Goal: Register for event/course

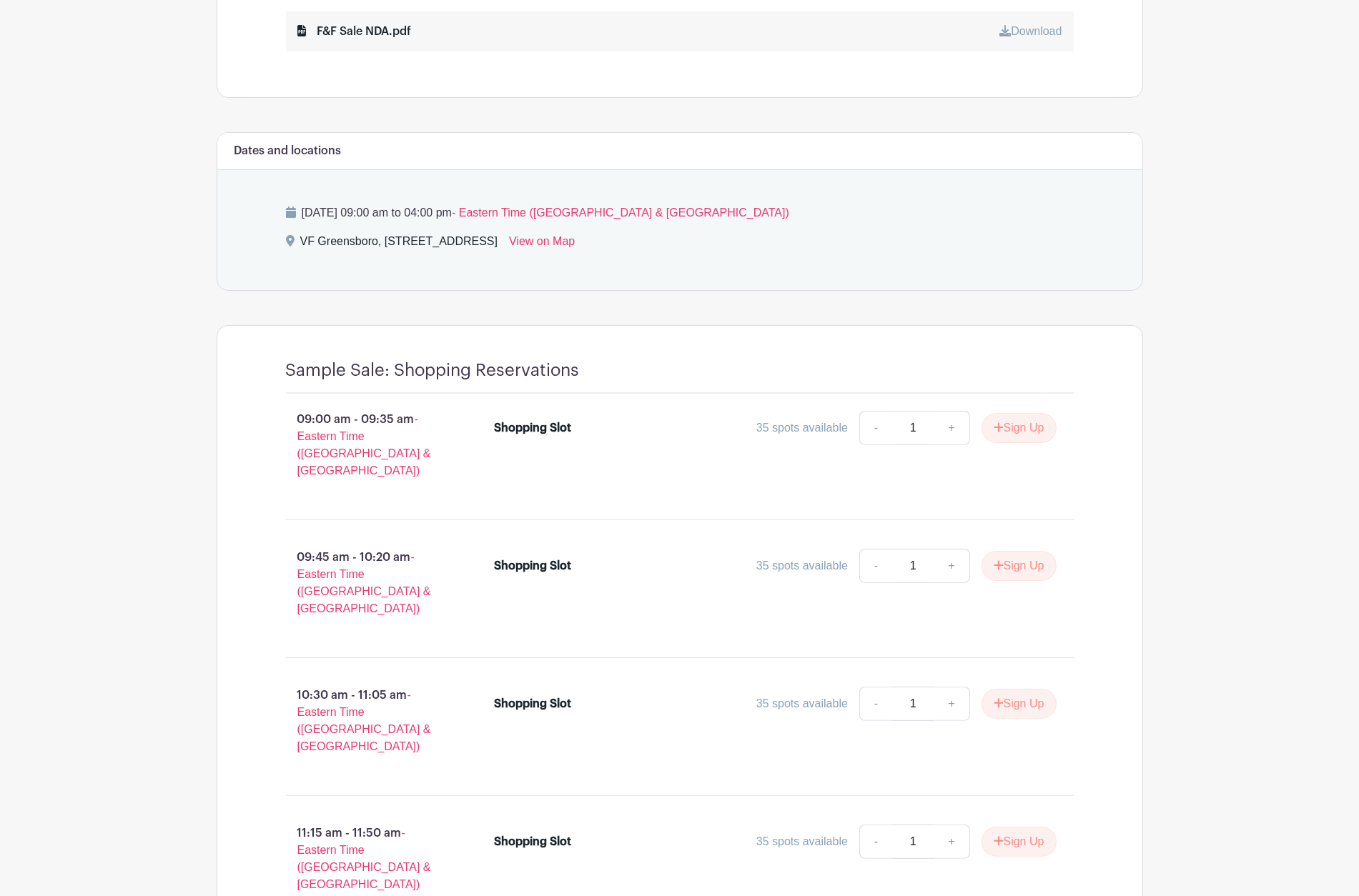
scroll to position [899, 0]
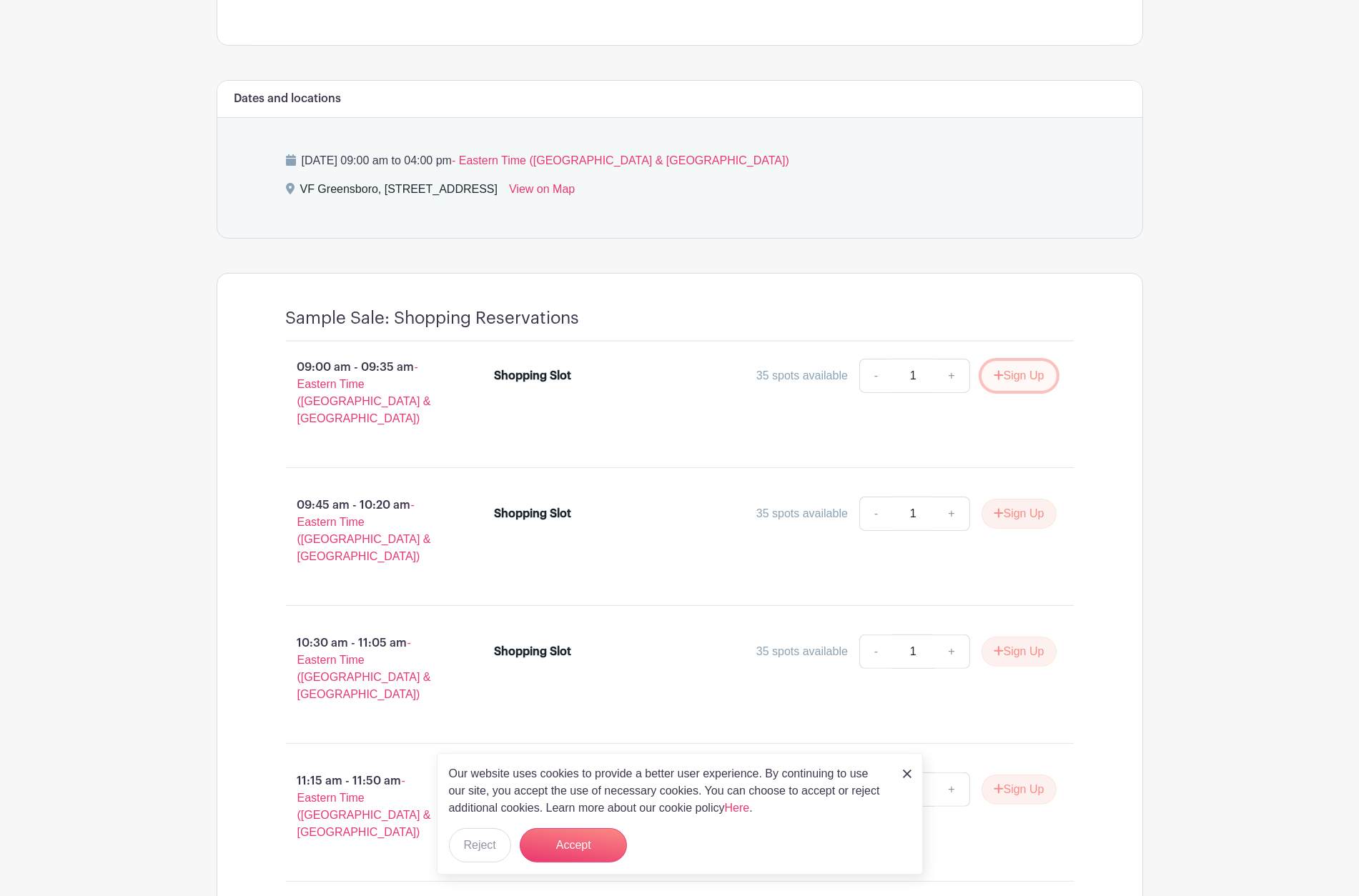
click at [1005, 374] on button "Sign Up" at bounding box center [1019, 376] width 75 height 30
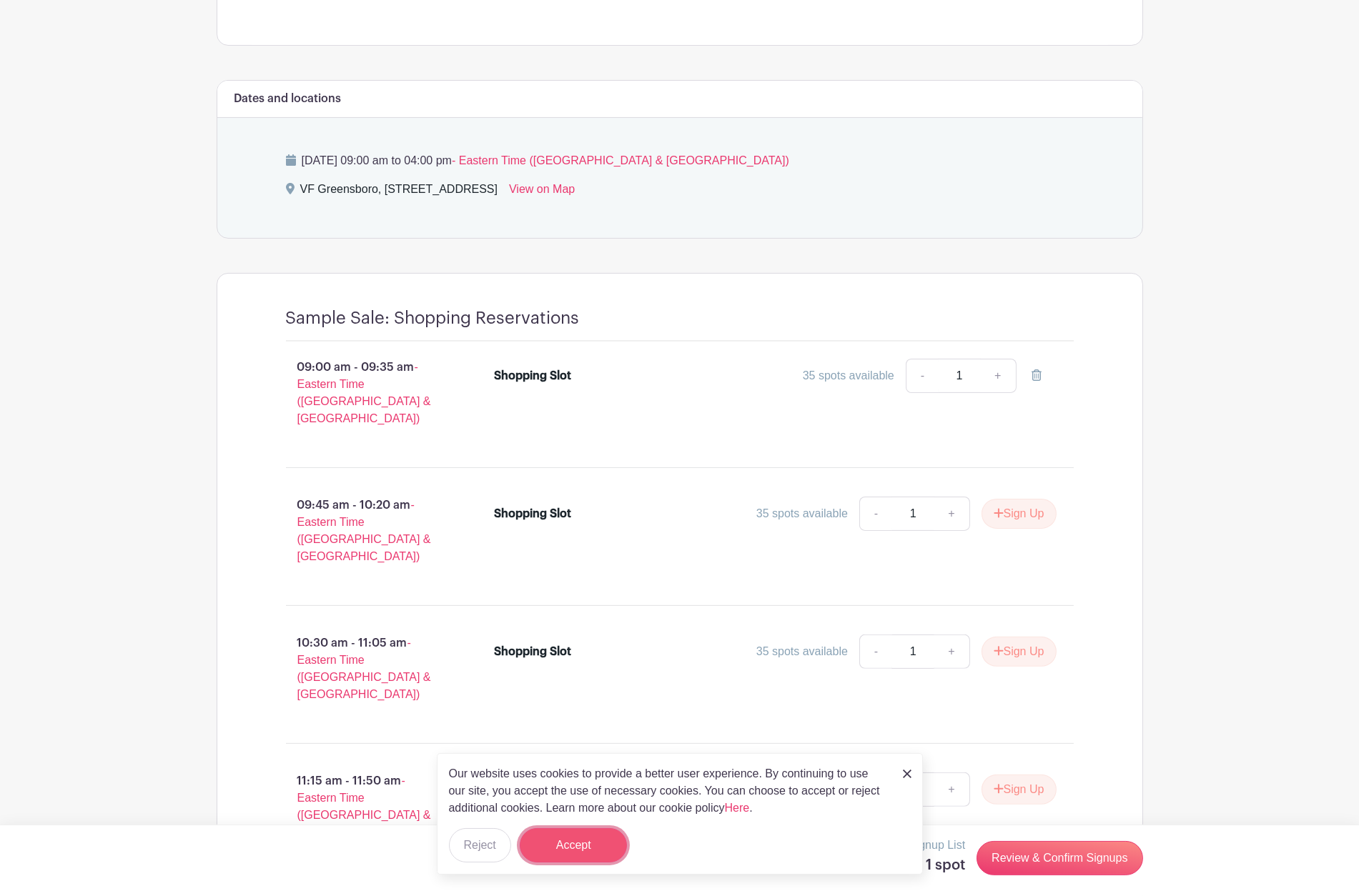
click at [604, 851] on button "Accept" at bounding box center [573, 845] width 107 height 34
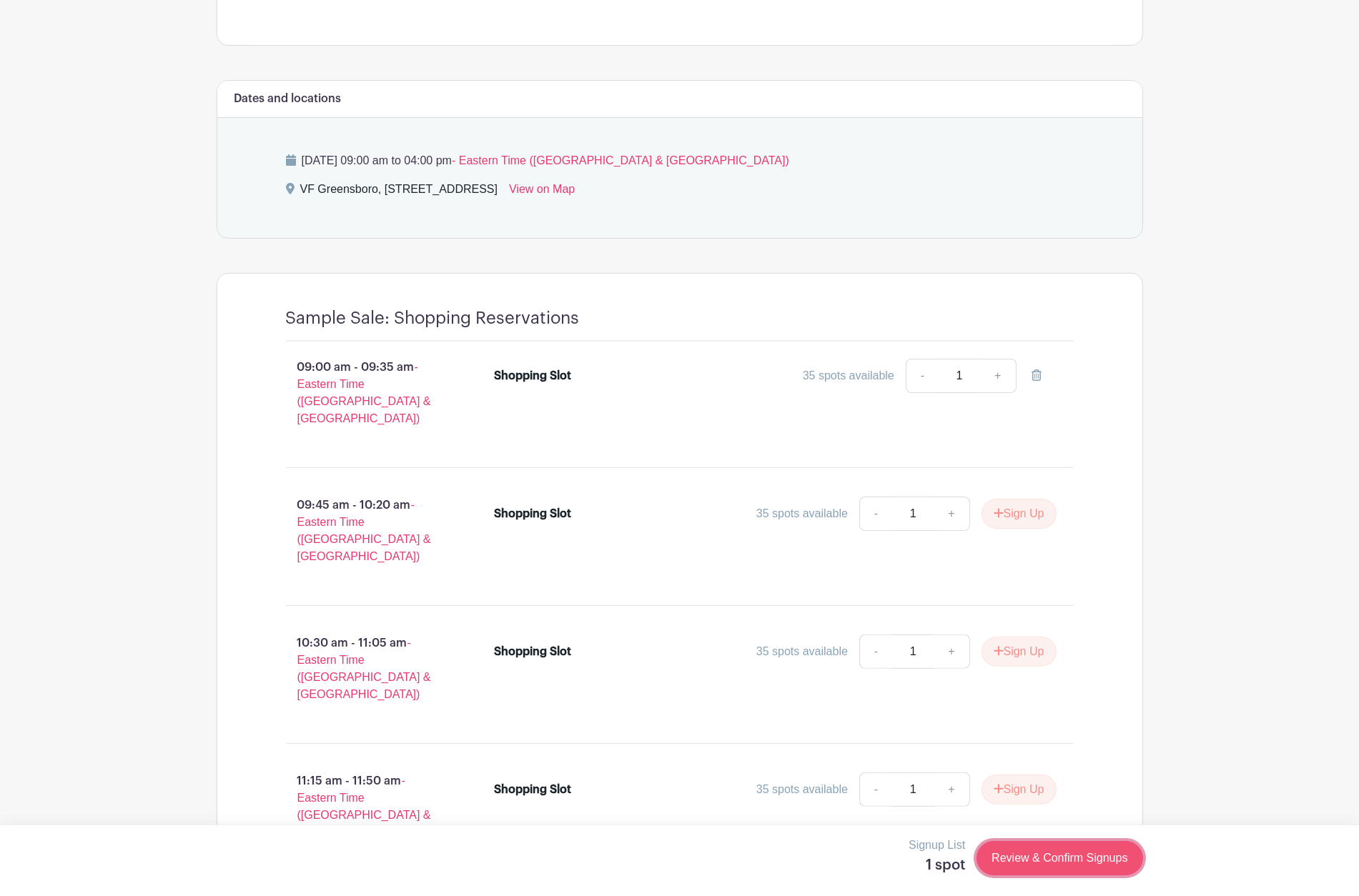
click at [1042, 859] on link "Review & Confirm Signups" at bounding box center [1059, 858] width 166 height 34
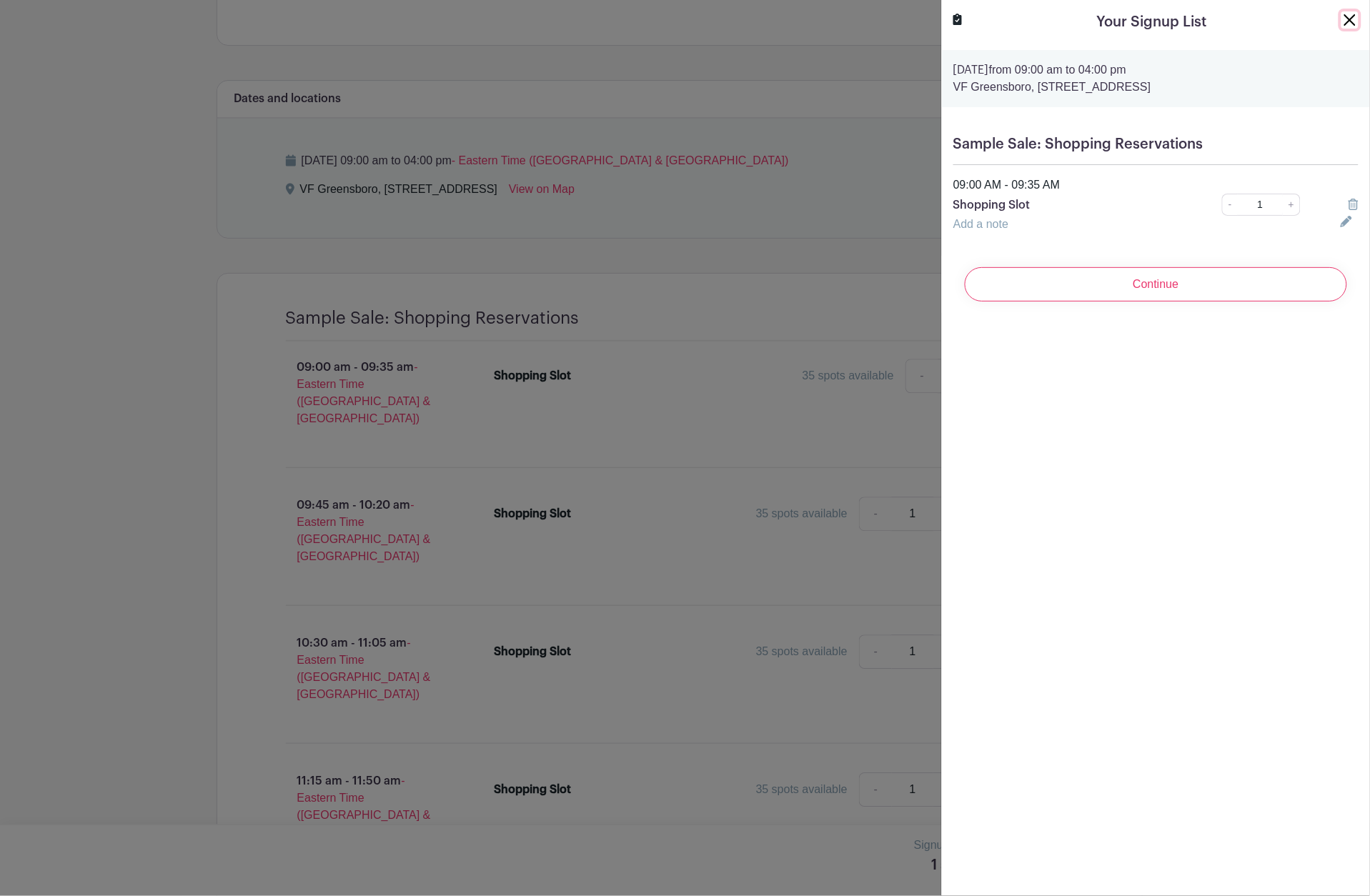
click at [1341, 20] on button "Close" at bounding box center [1350, 20] width 17 height 17
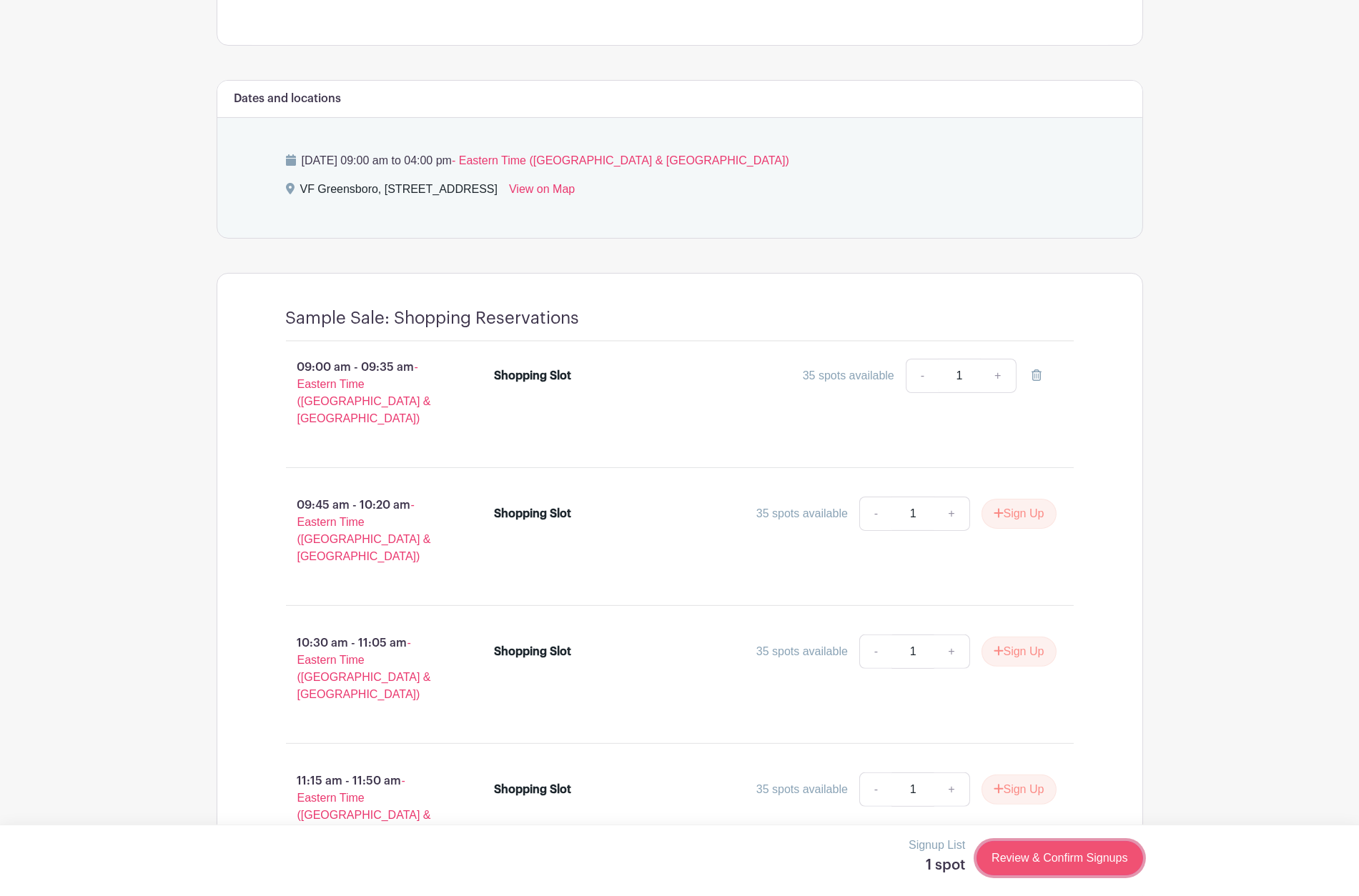
click at [1082, 871] on link "Review & Confirm Signups" at bounding box center [1059, 858] width 166 height 34
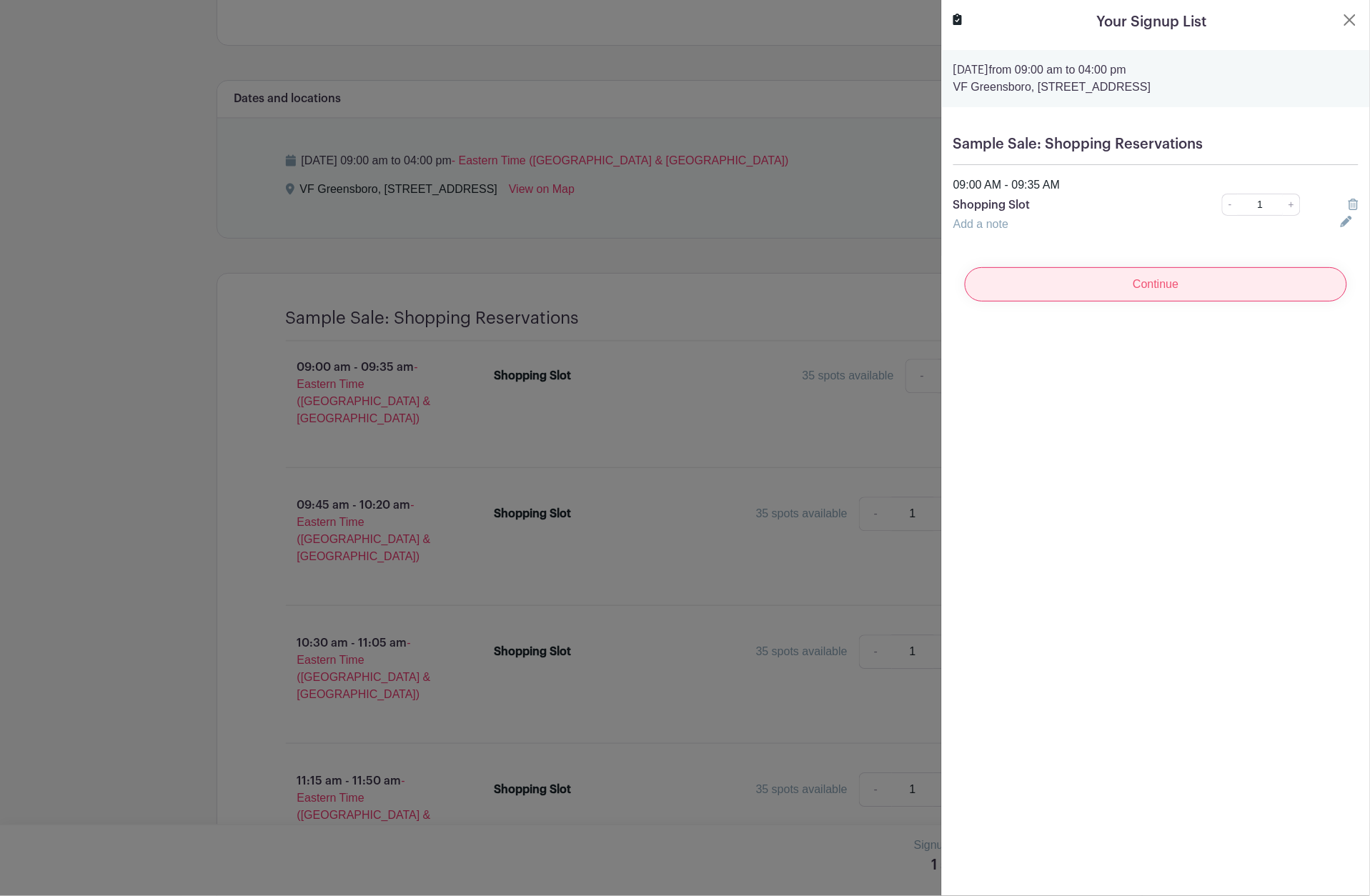
click at [1144, 282] on input "Continue" at bounding box center [1156, 284] width 382 height 34
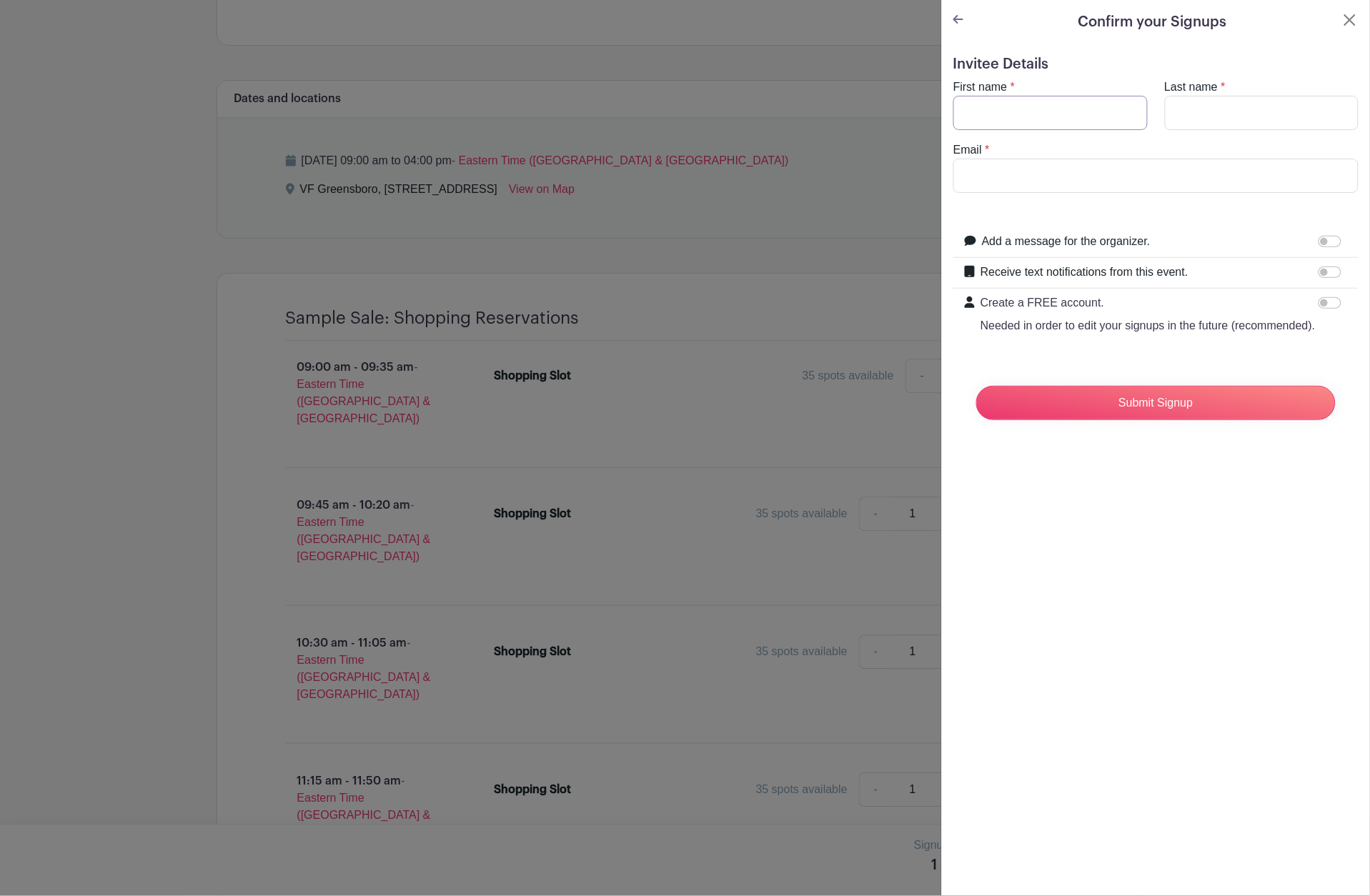
click at [1042, 105] on input "First name" at bounding box center [1051, 113] width 194 height 34
type input "Nicole"
type input "Voss"
click at [1028, 174] on input "Email" at bounding box center [1156, 176] width 405 height 34
type input "nicole_voss@vfc.com"
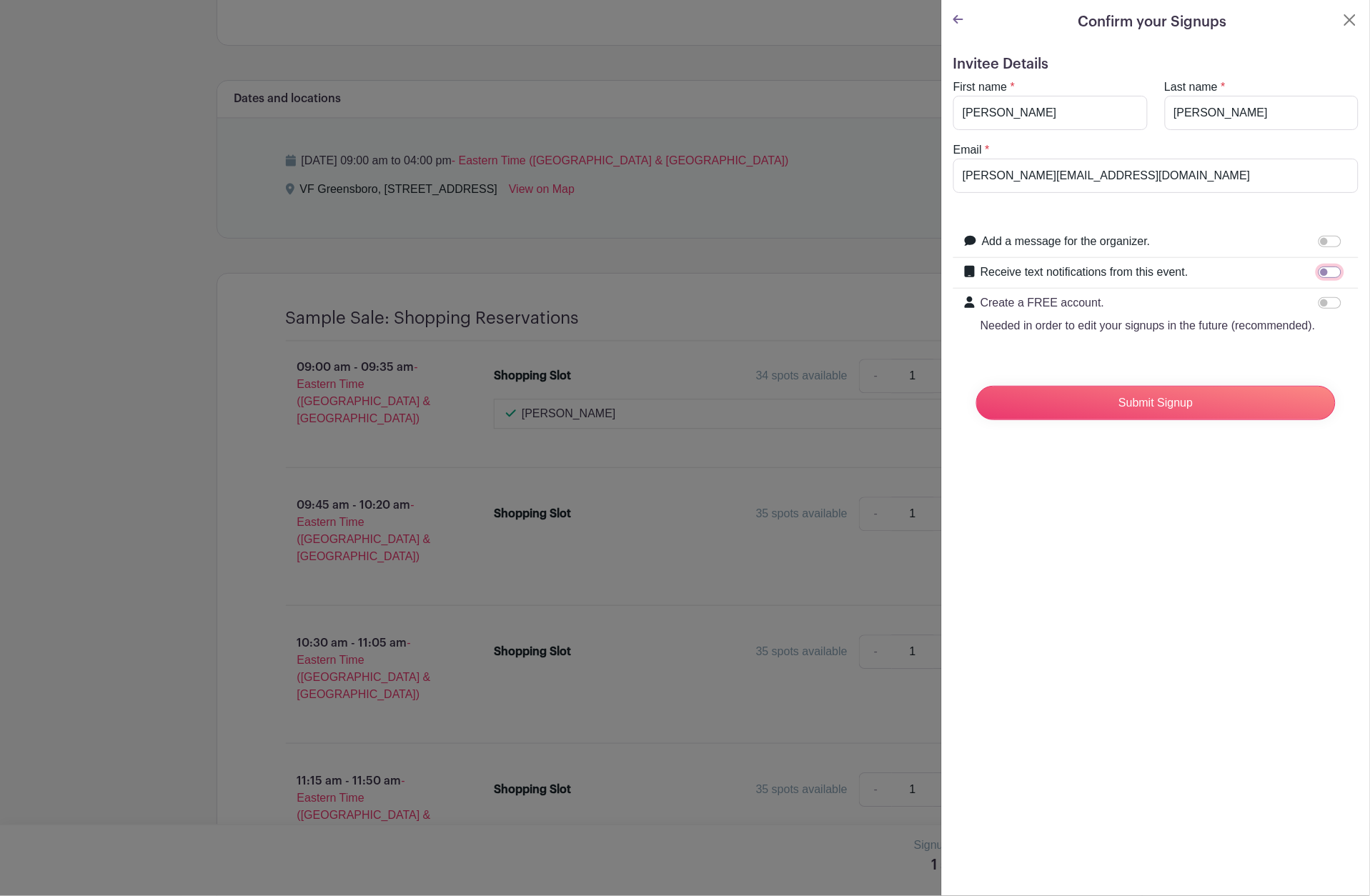
click at [1322, 274] on input "Receive text notifications from this event." at bounding box center [1330, 272] width 23 height 11
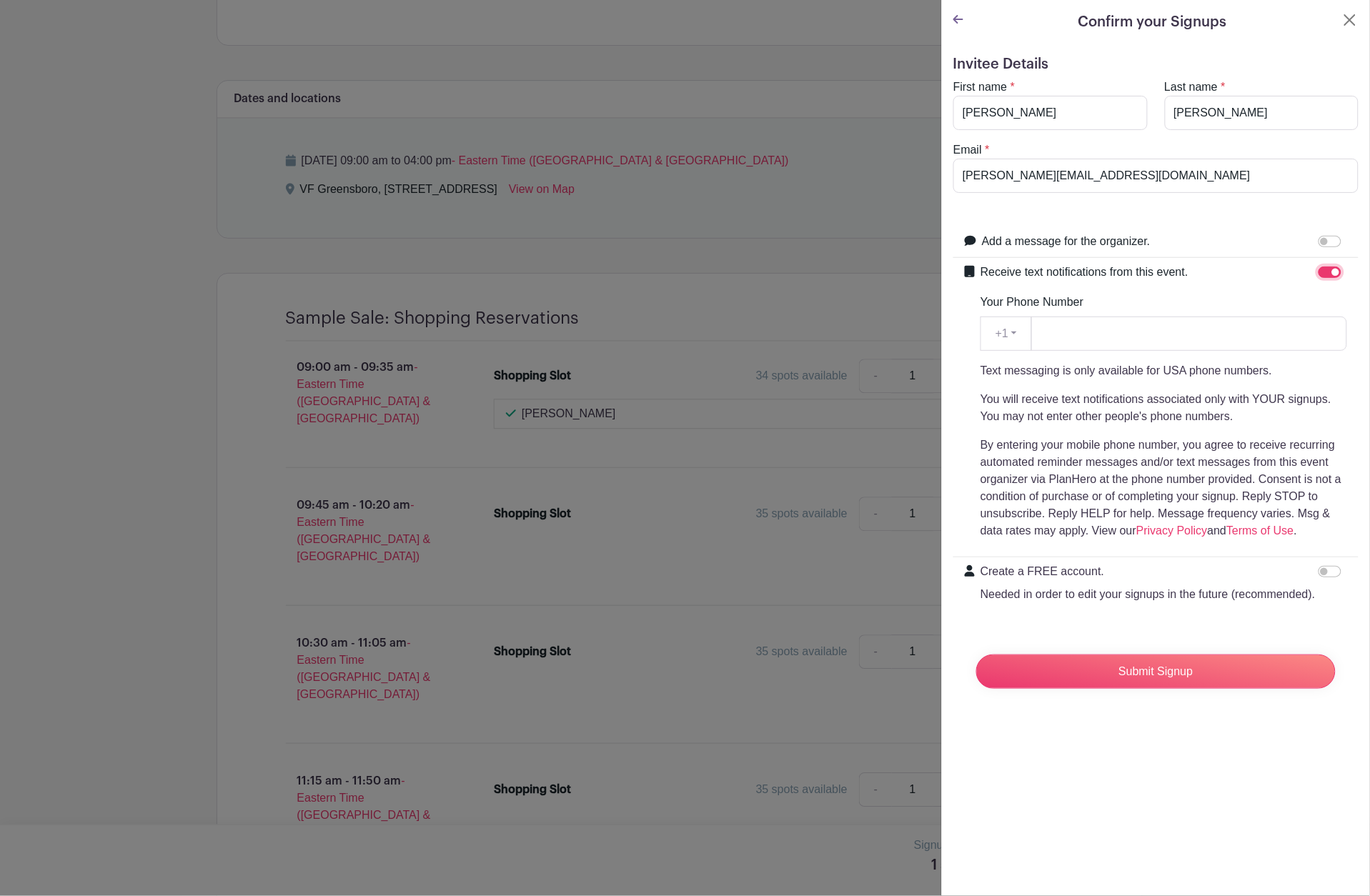
click at [1320, 271] on input "Receive text notifications from this event." at bounding box center [1330, 272] width 23 height 11
checkbox input "false"
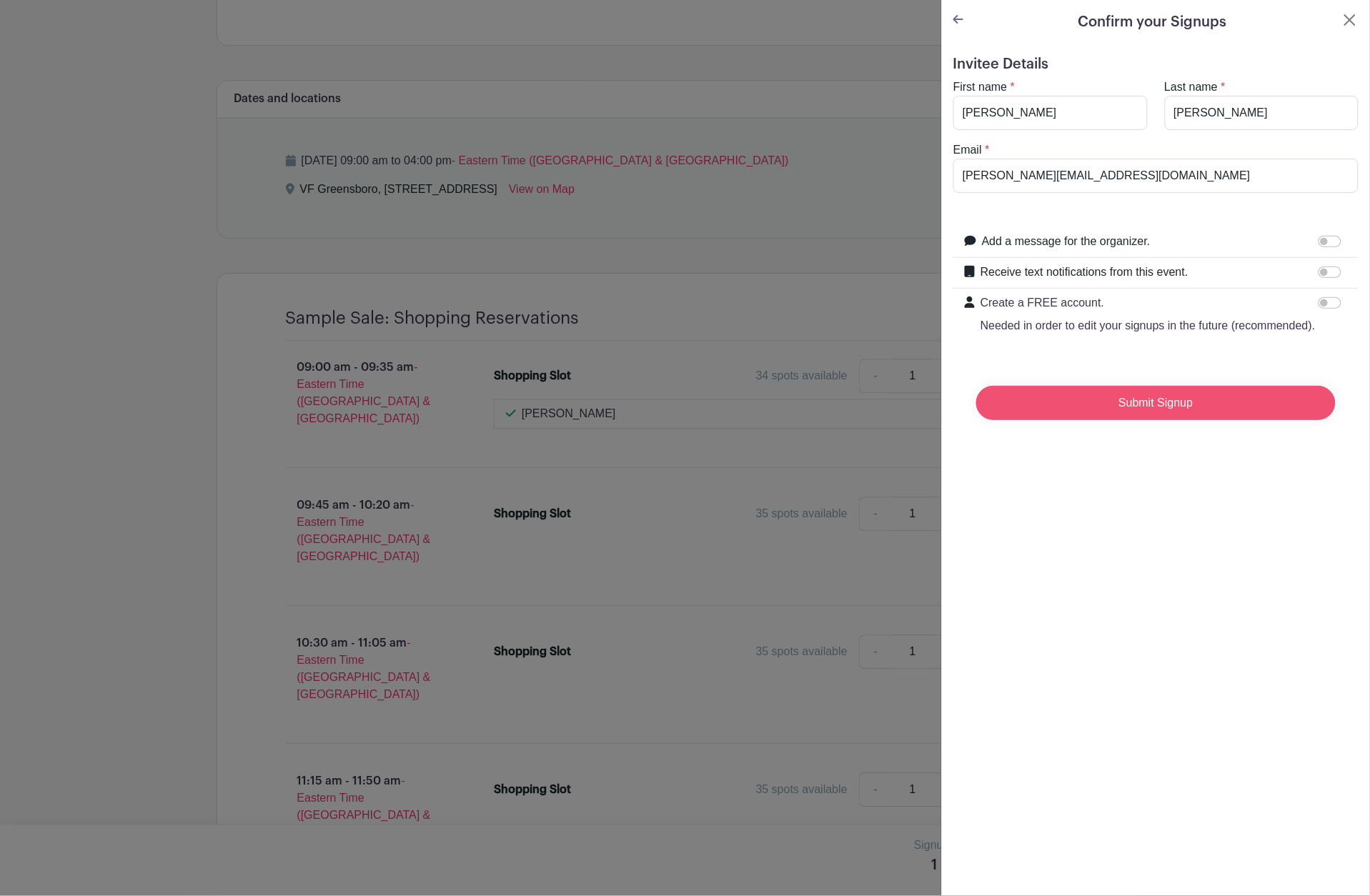
click at [1260, 414] on input "Submit Signup" at bounding box center [1156, 403] width 359 height 34
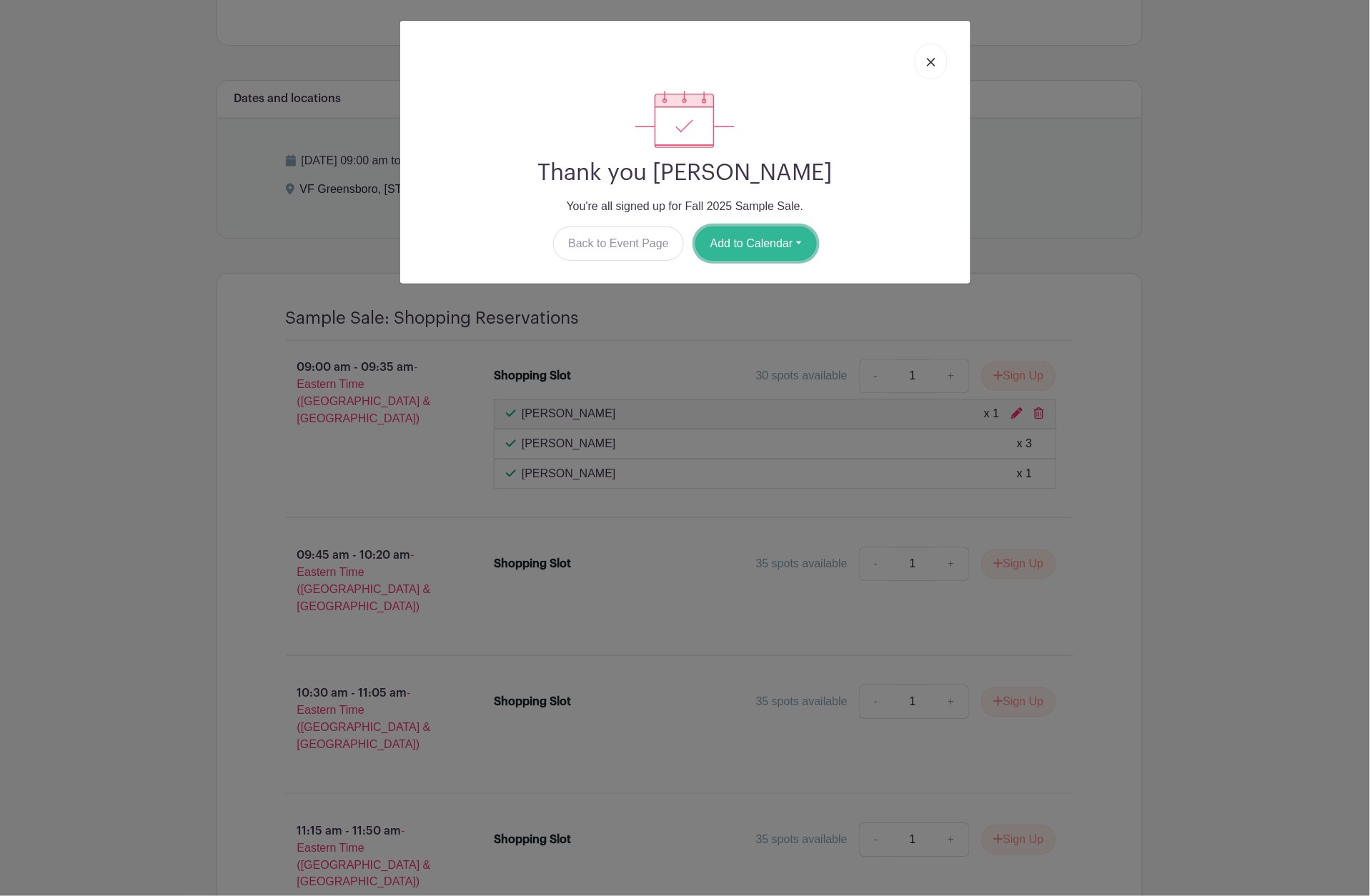
click at [757, 246] on button "Add to Calendar" at bounding box center [756, 243] width 122 height 34
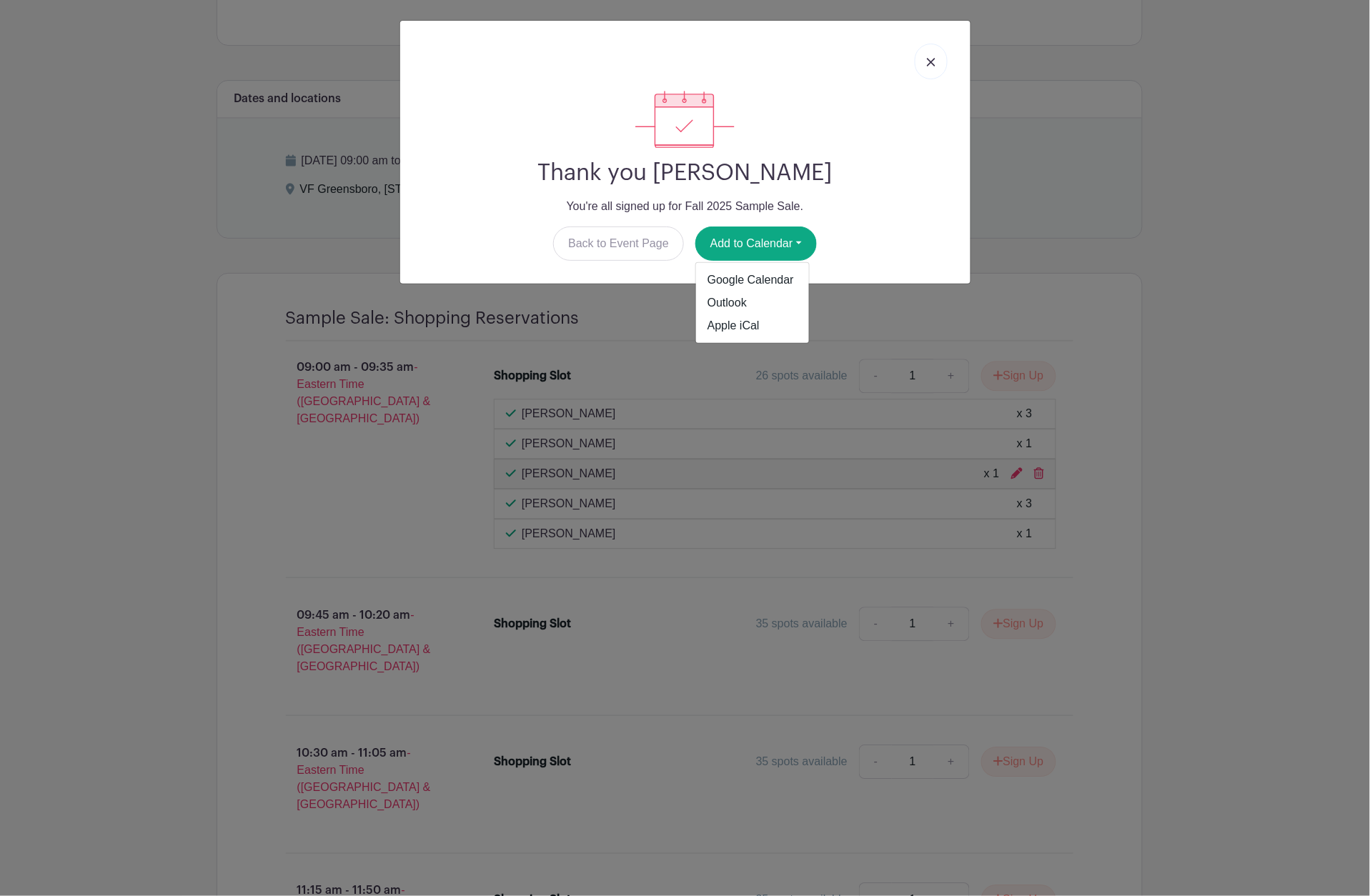
drag, startPoint x: 933, startPoint y: 63, endPoint x: 917, endPoint y: 46, distance: 23.3
click at [933, 63] on img at bounding box center [931, 62] width 8 height 8
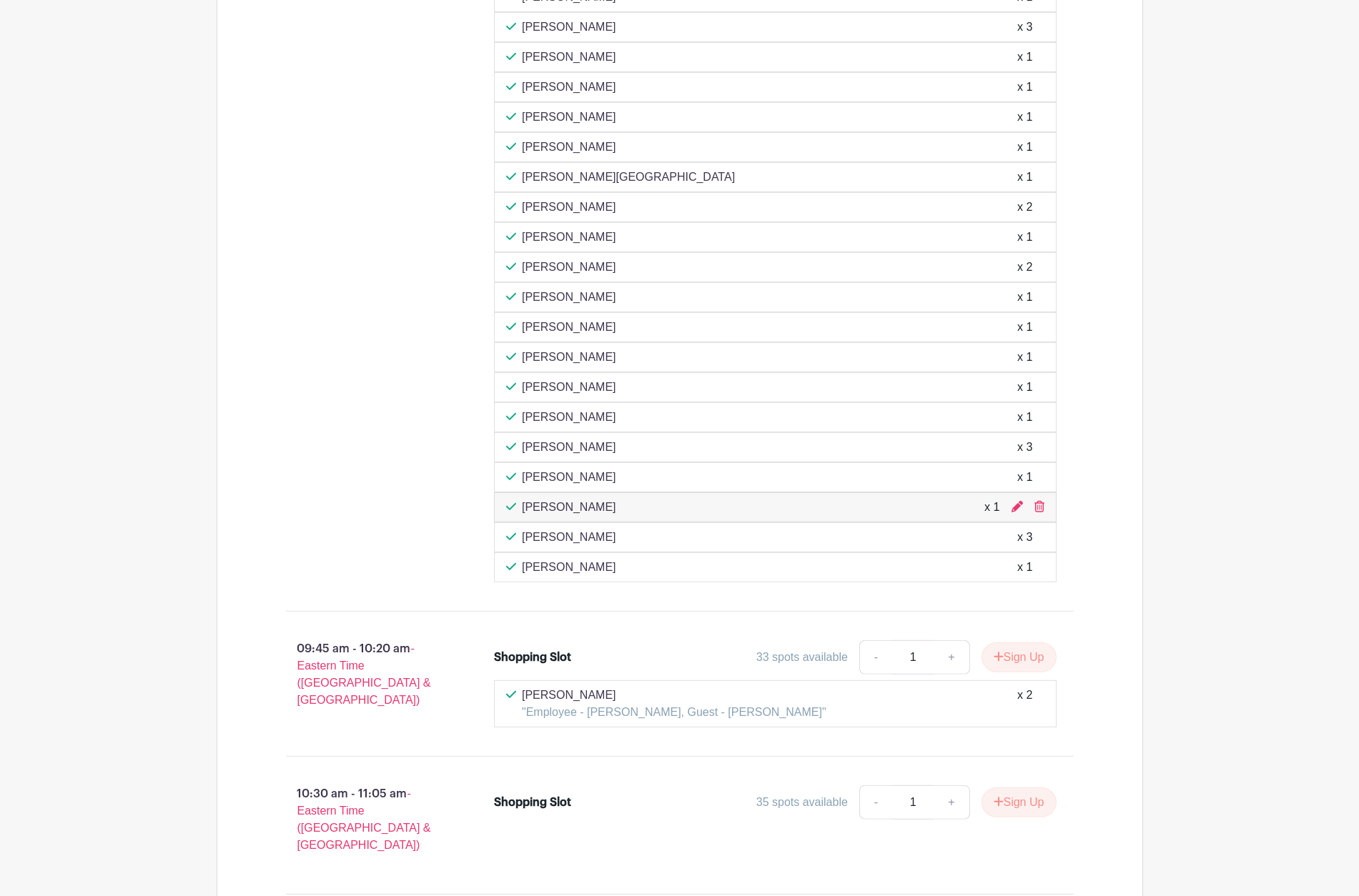
scroll to position [1270, 0]
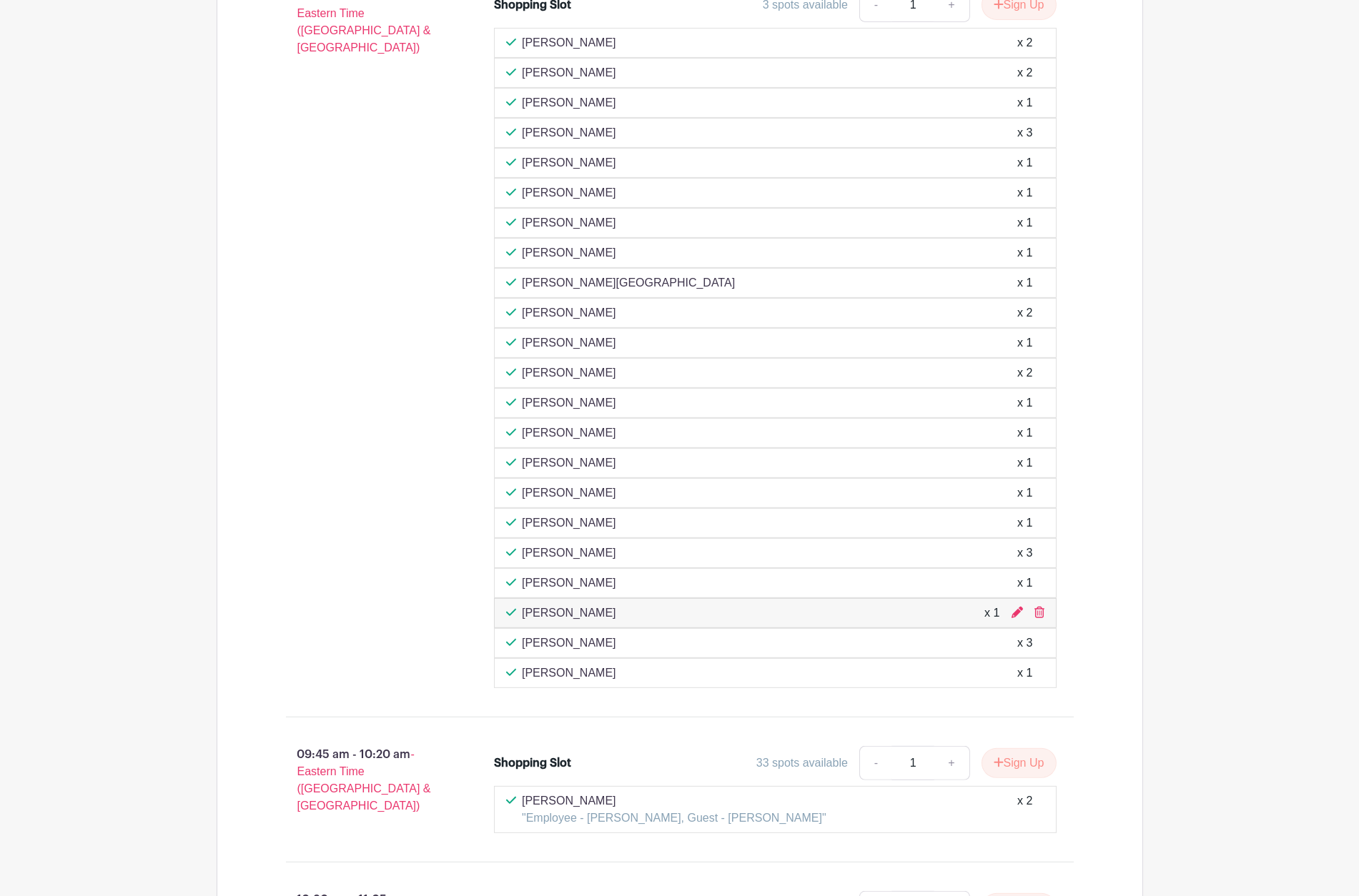
click at [1189, 633] on main "Log In Sign Up for Free VF Greensboro Fall 2025 Sample Sale Created by Jennifer…" at bounding box center [679, 436] width 1359 height 3412
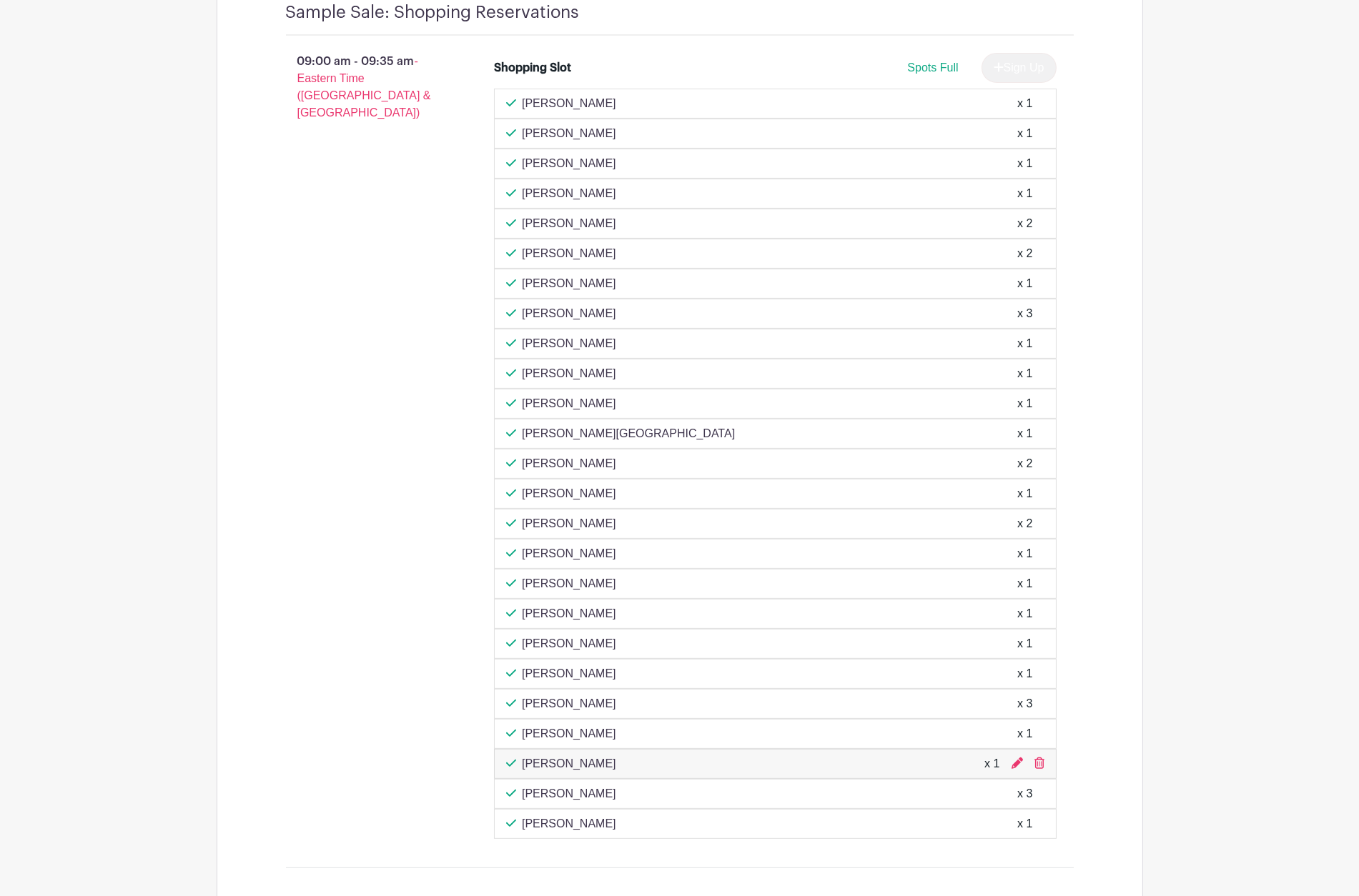
scroll to position [1204, 0]
click at [1231, 323] on main "Log In Sign Up for Free VF Greensboro Fall 2025 Sample Sale Created by Jennifer…" at bounding box center [679, 681] width 1359 height 3771
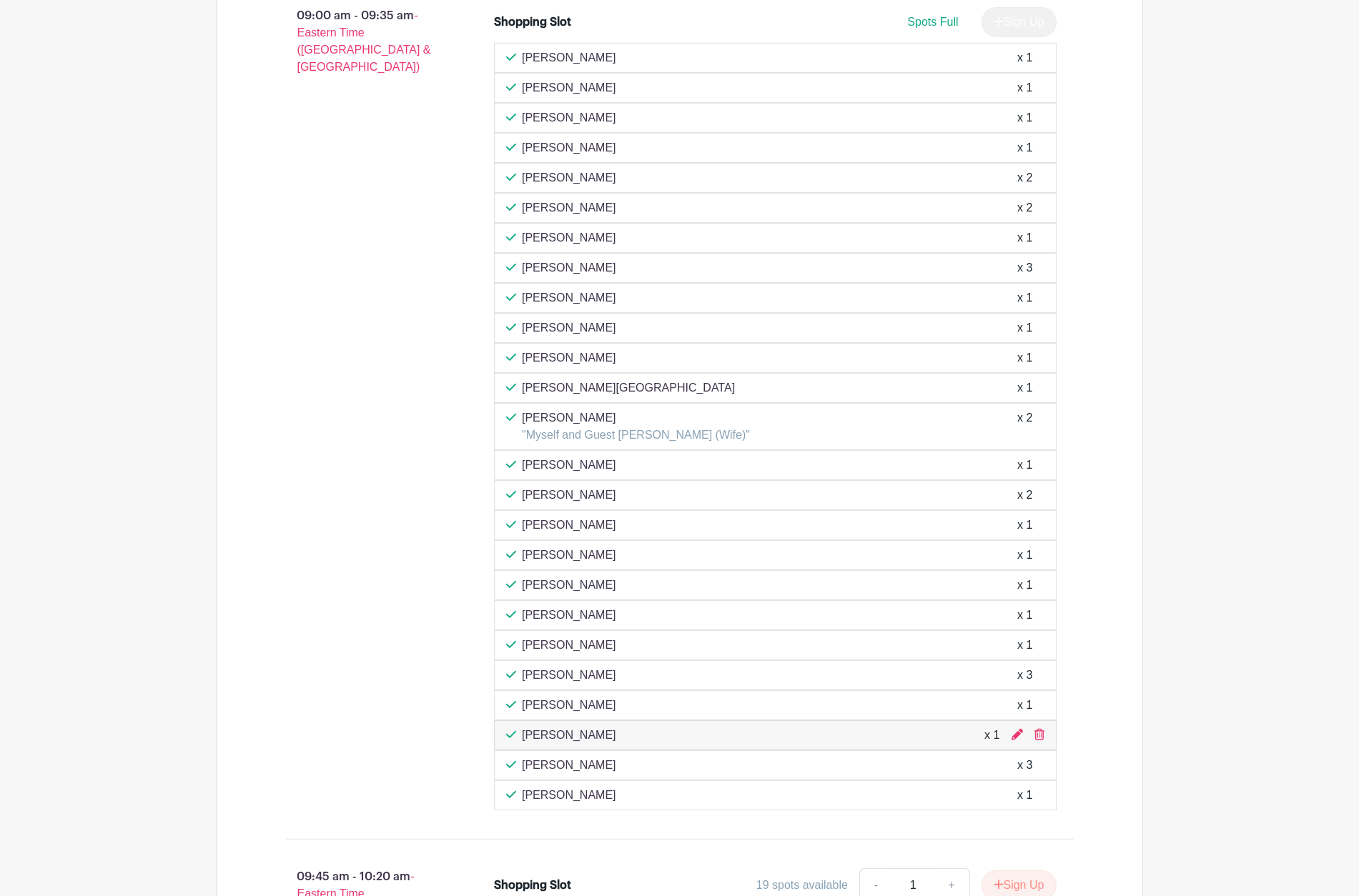
scroll to position [1222, 0]
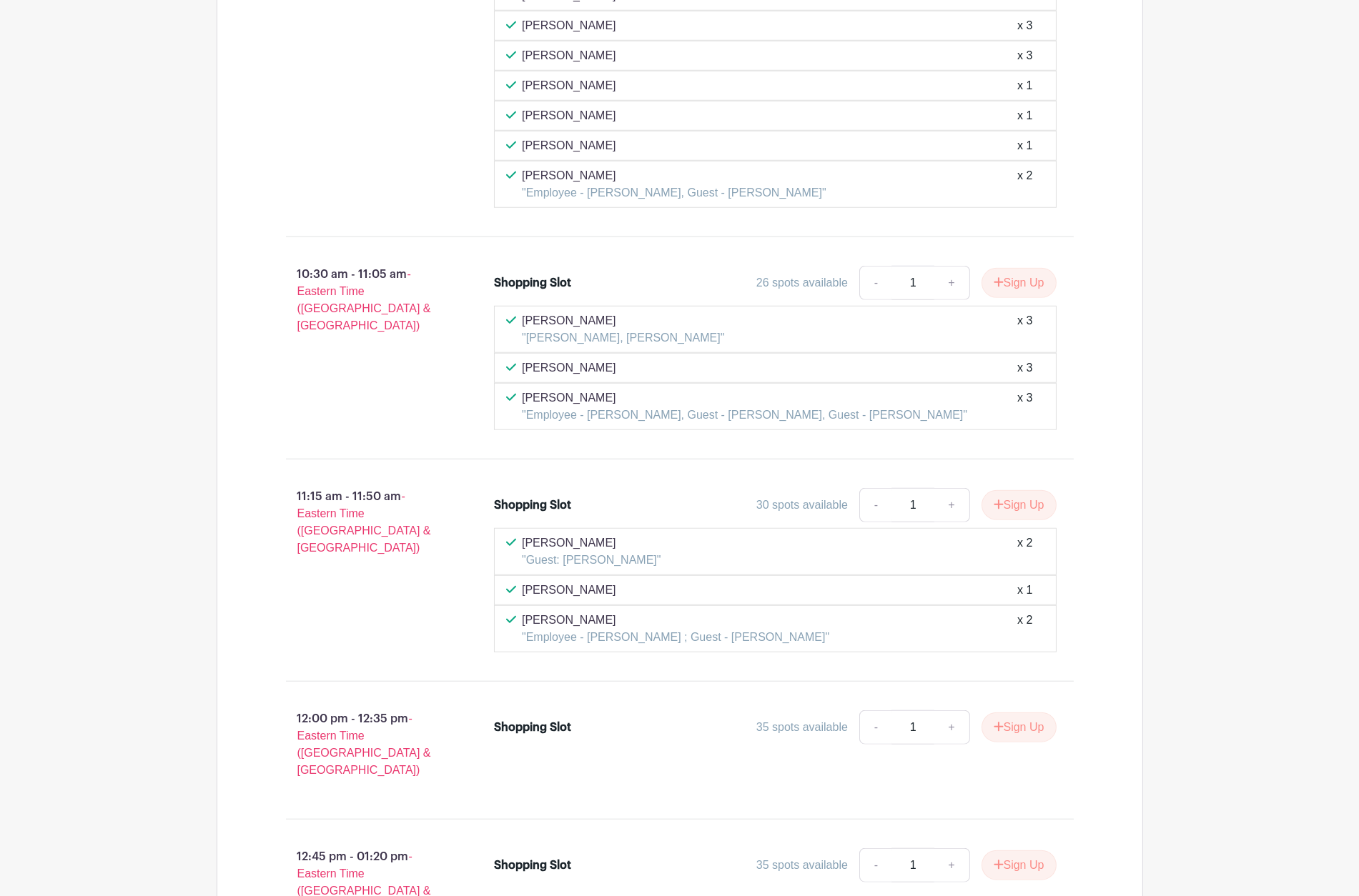
scroll to position [2775, 0]
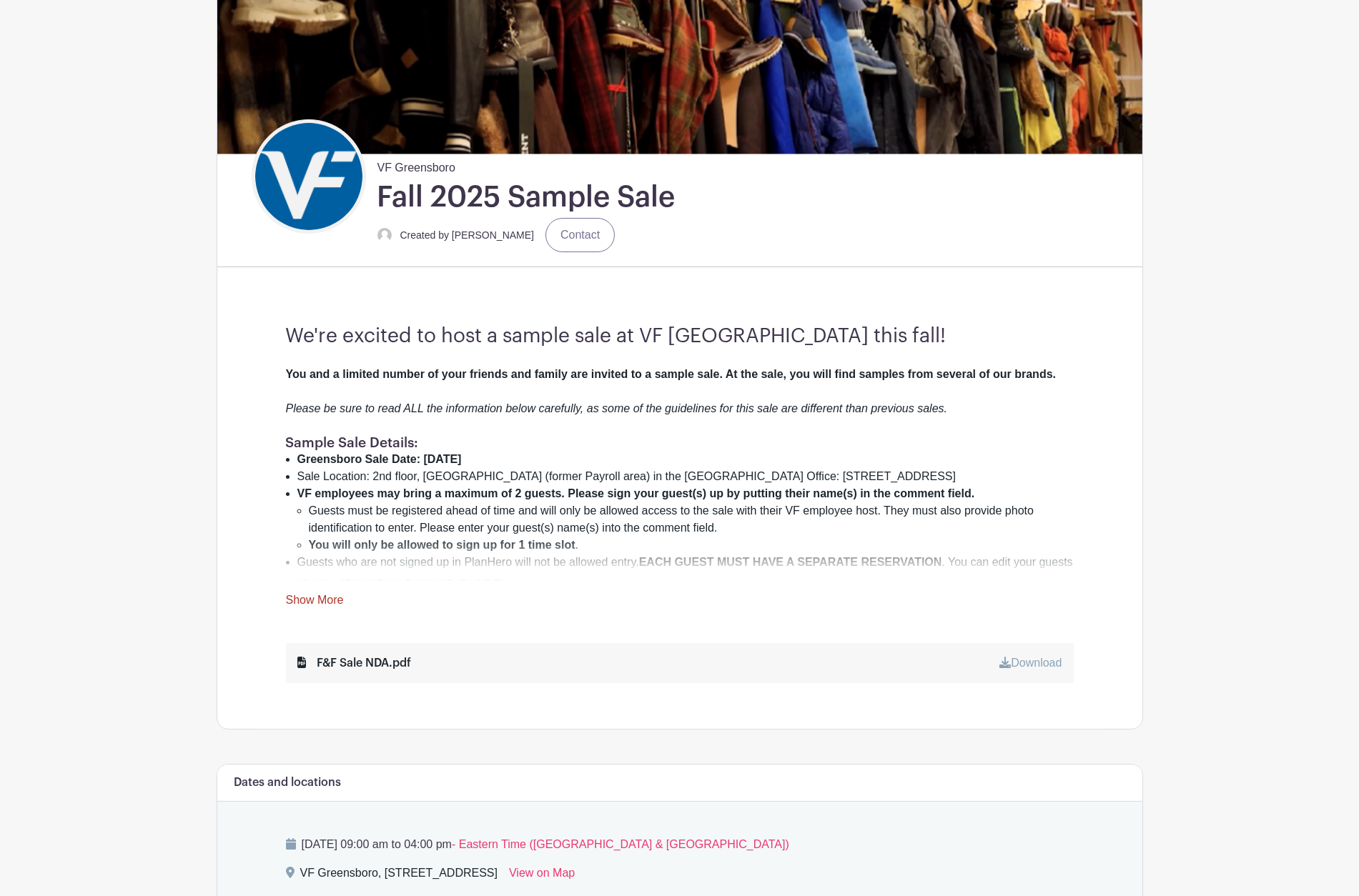
scroll to position [167, 0]
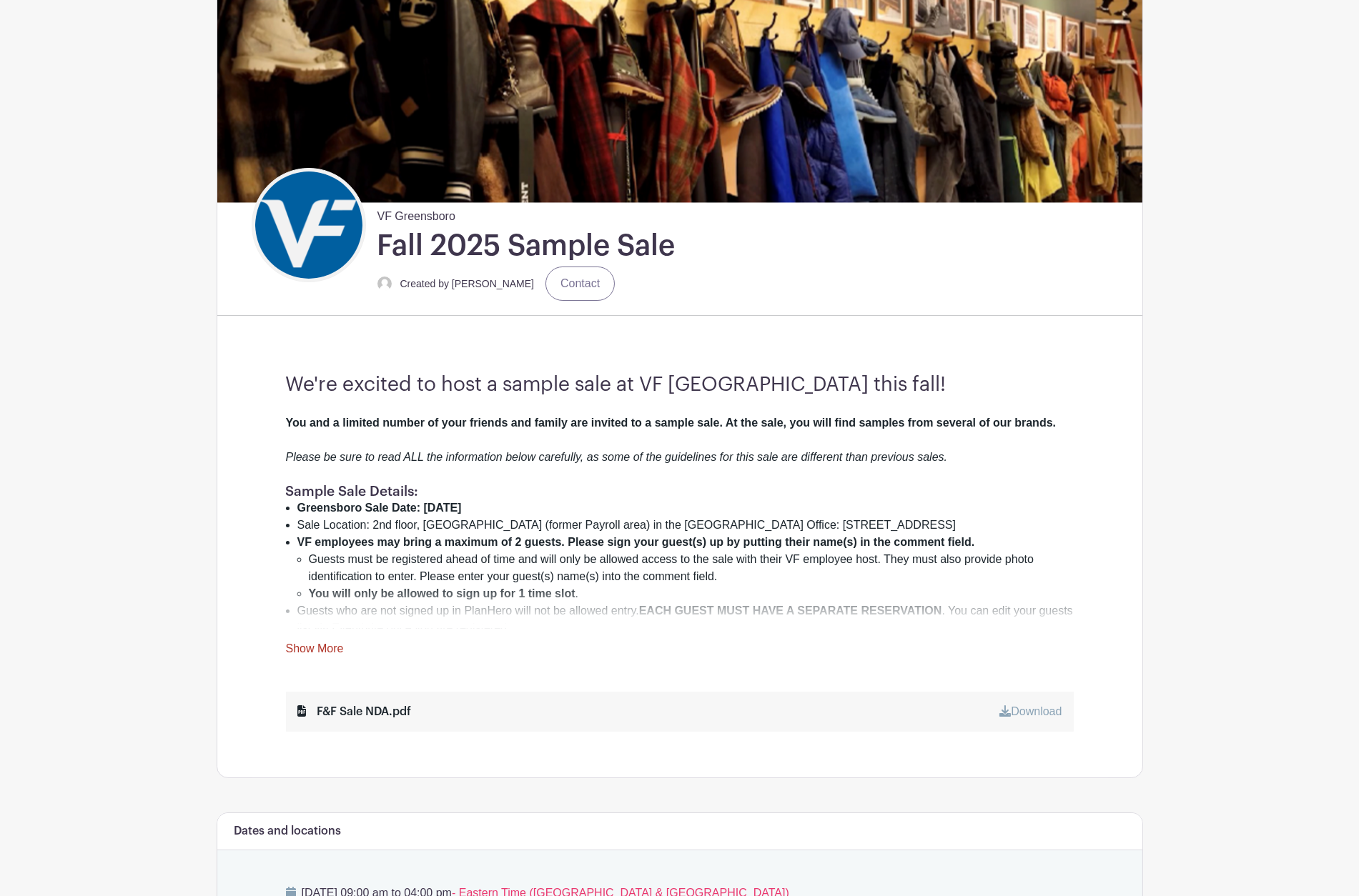
click at [323, 651] on link "Show More" at bounding box center [315, 651] width 58 height 18
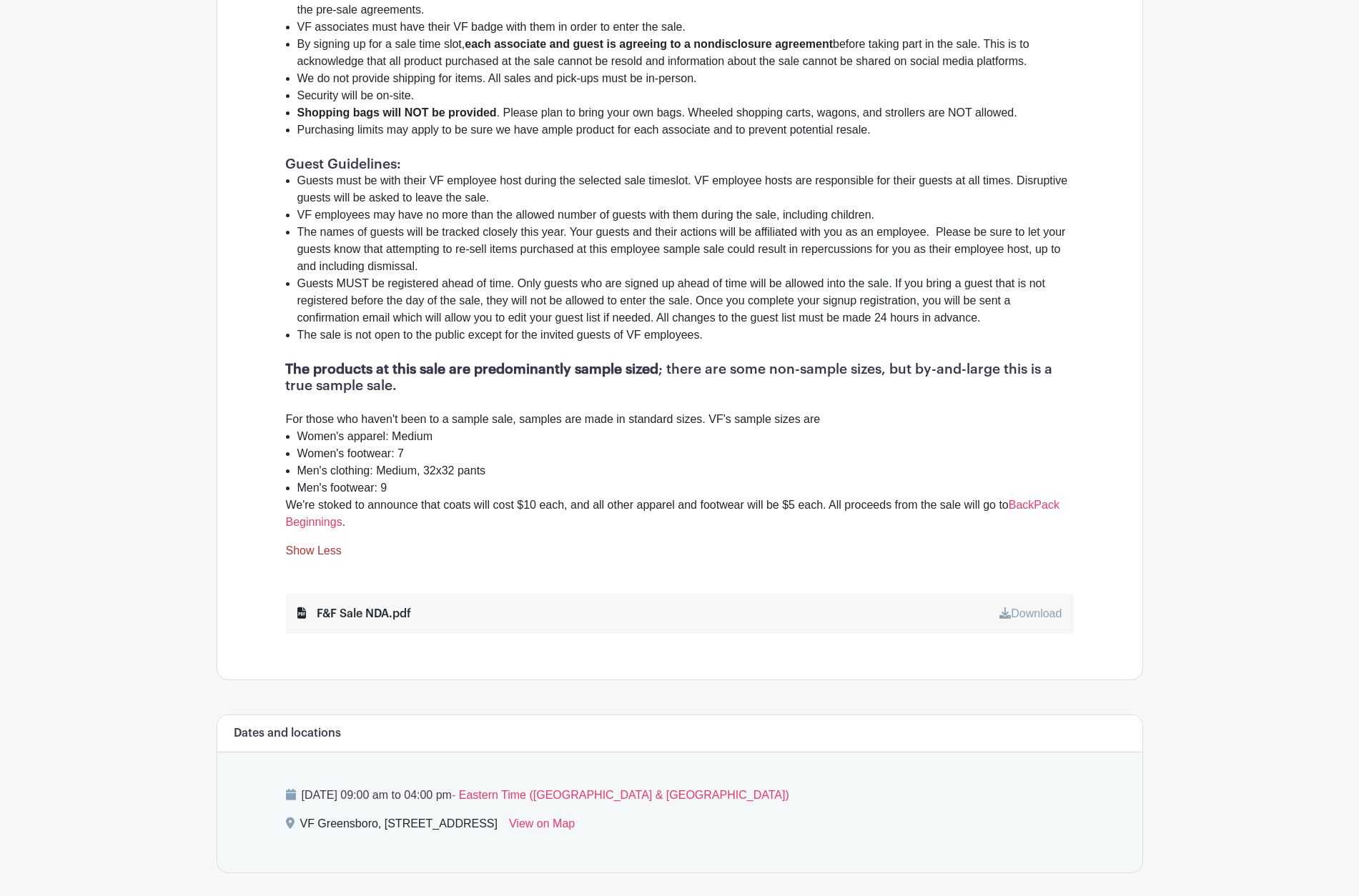
scroll to position [961, 0]
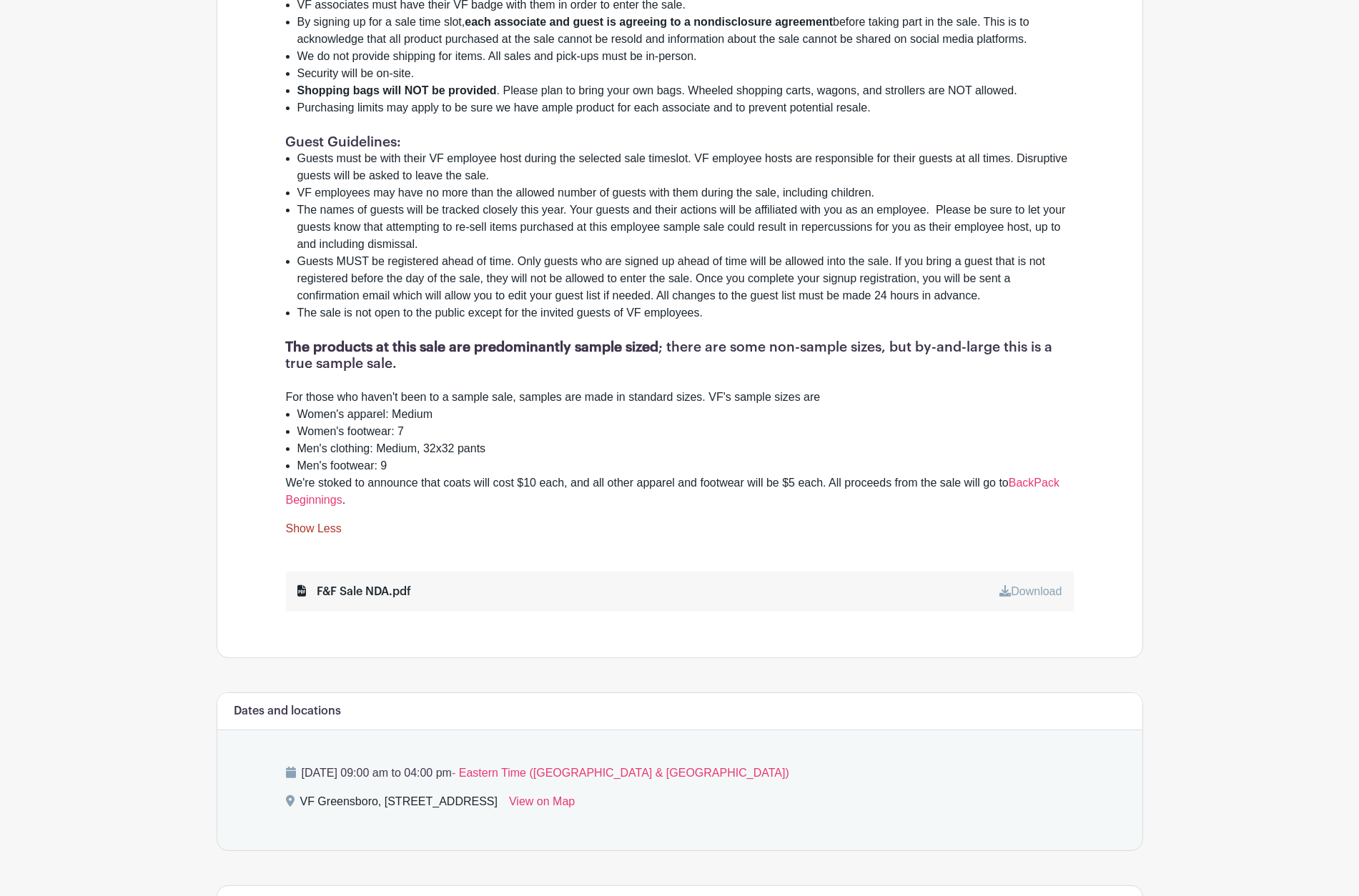
click at [1014, 585] on link "Download" at bounding box center [1030, 591] width 62 height 12
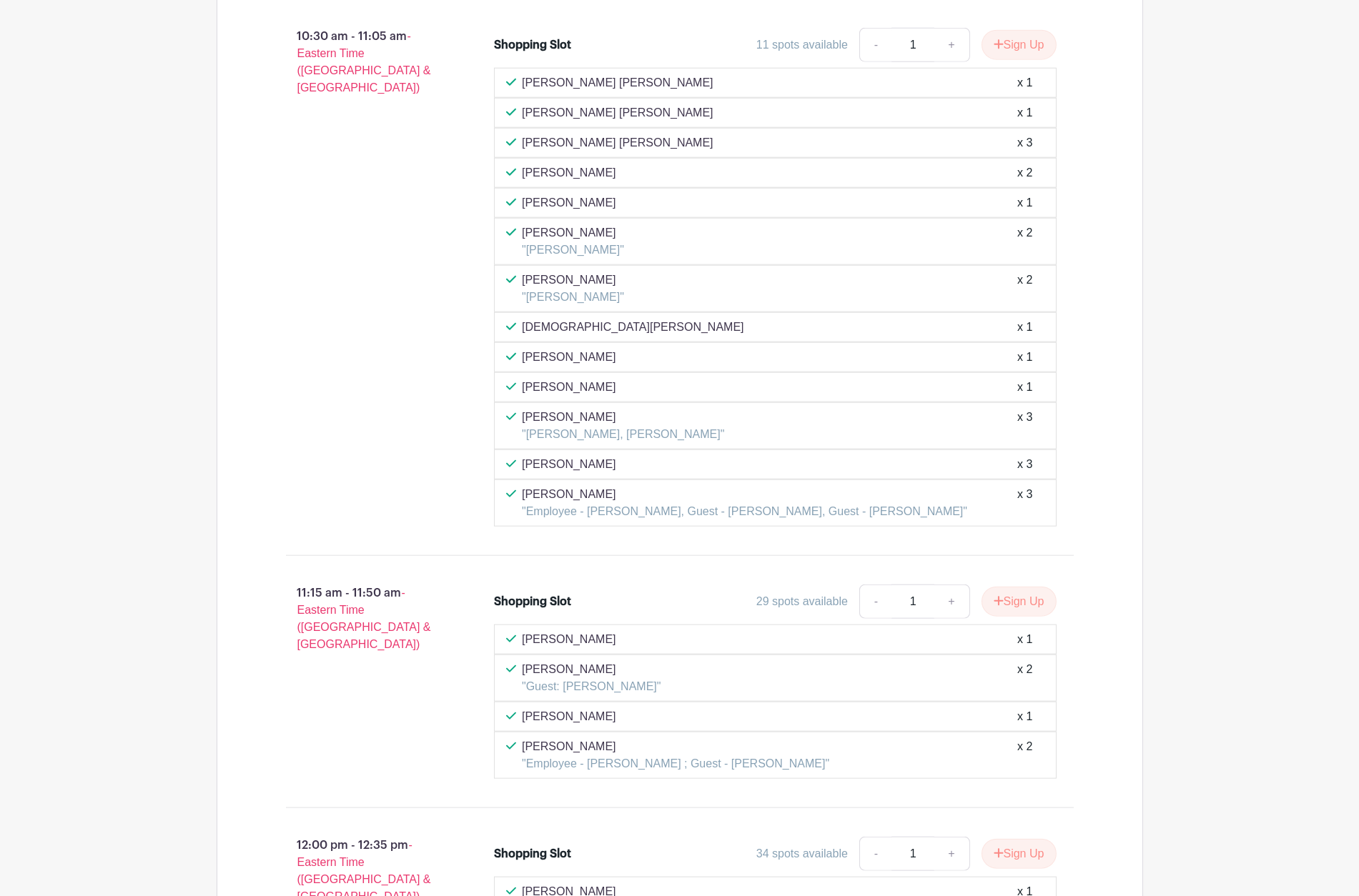
scroll to position [3765, 0]
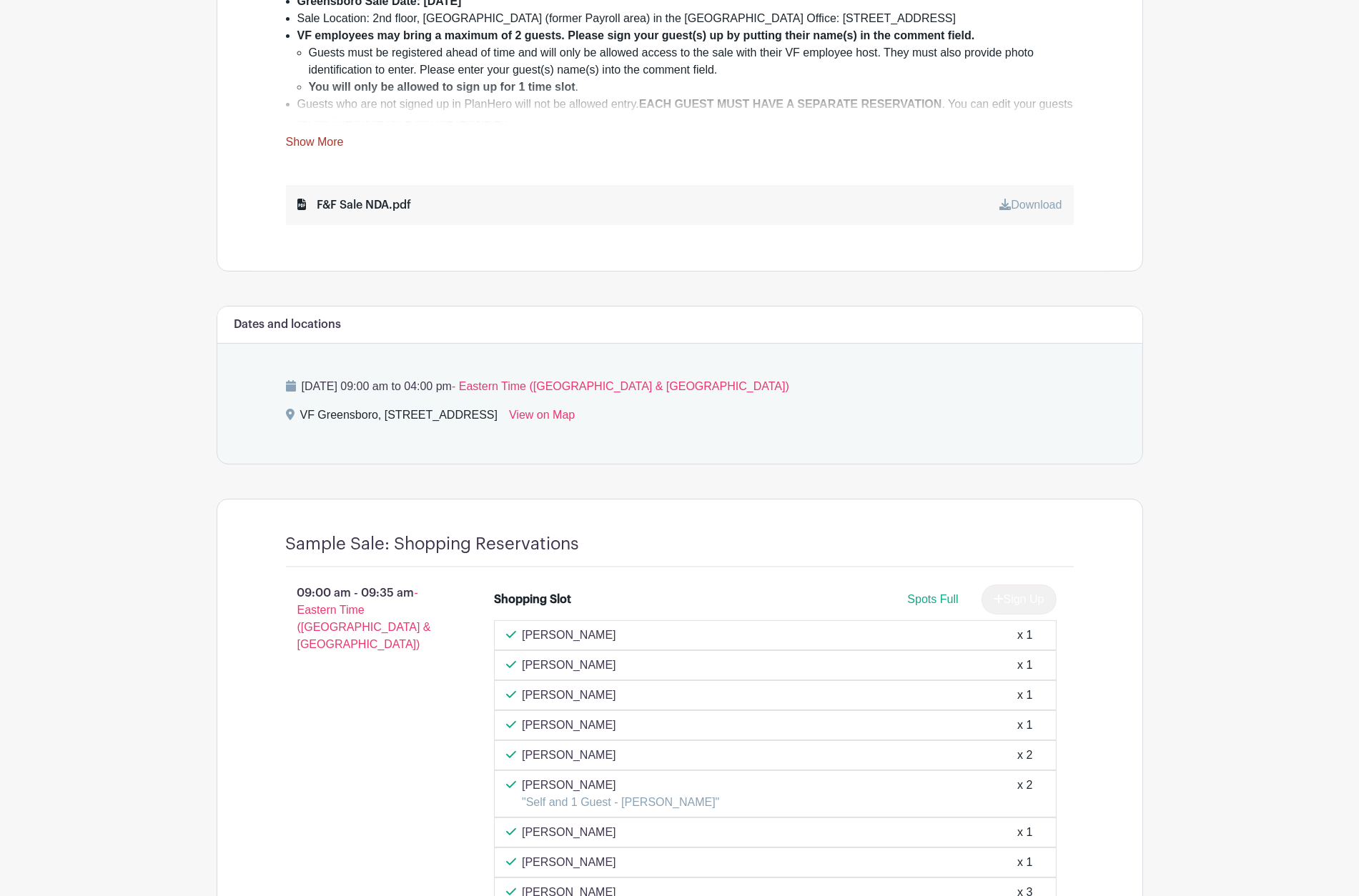
scroll to position [476, 0]
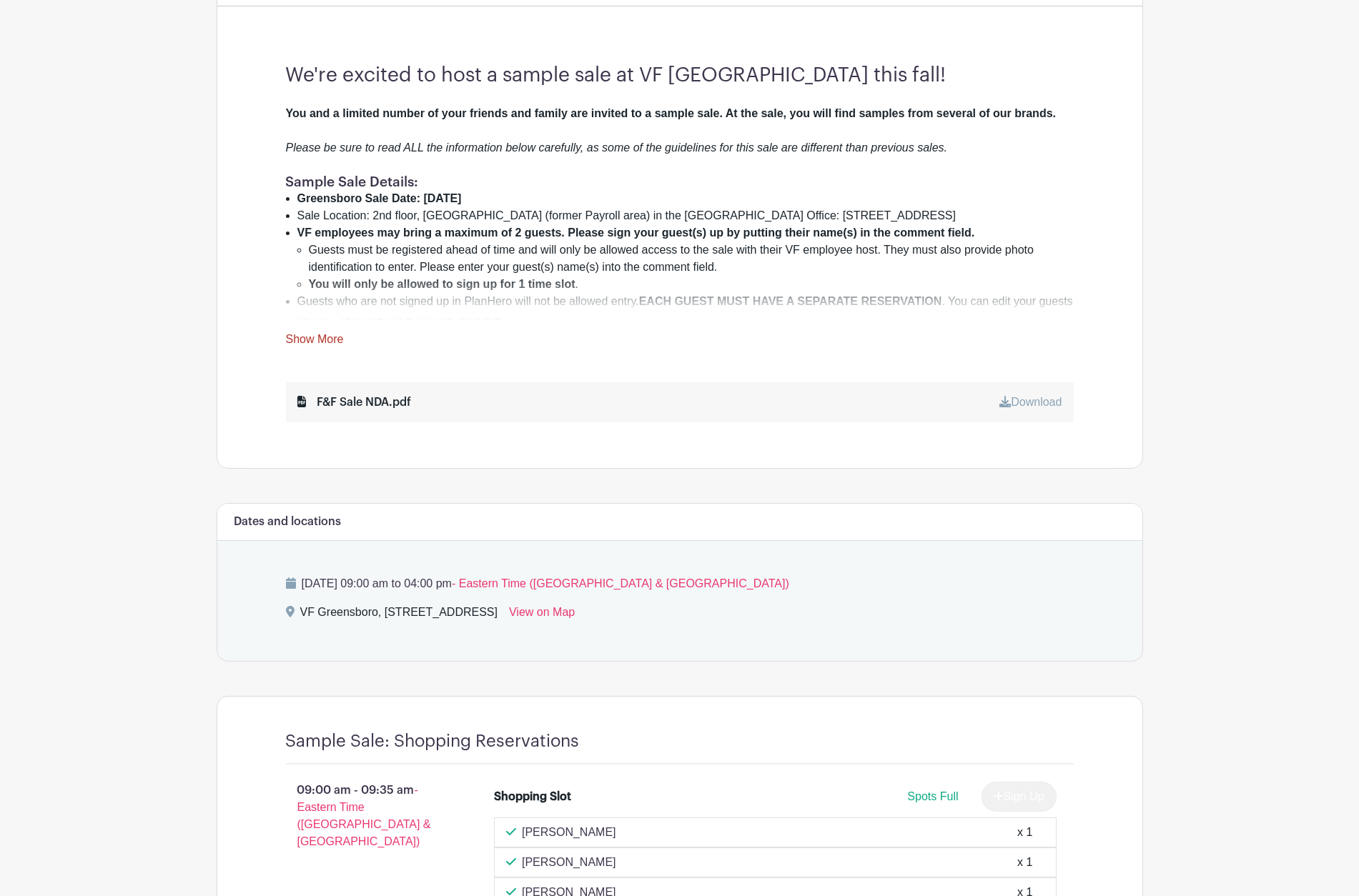
click at [295, 333] on link "Show More" at bounding box center [315, 342] width 58 height 18
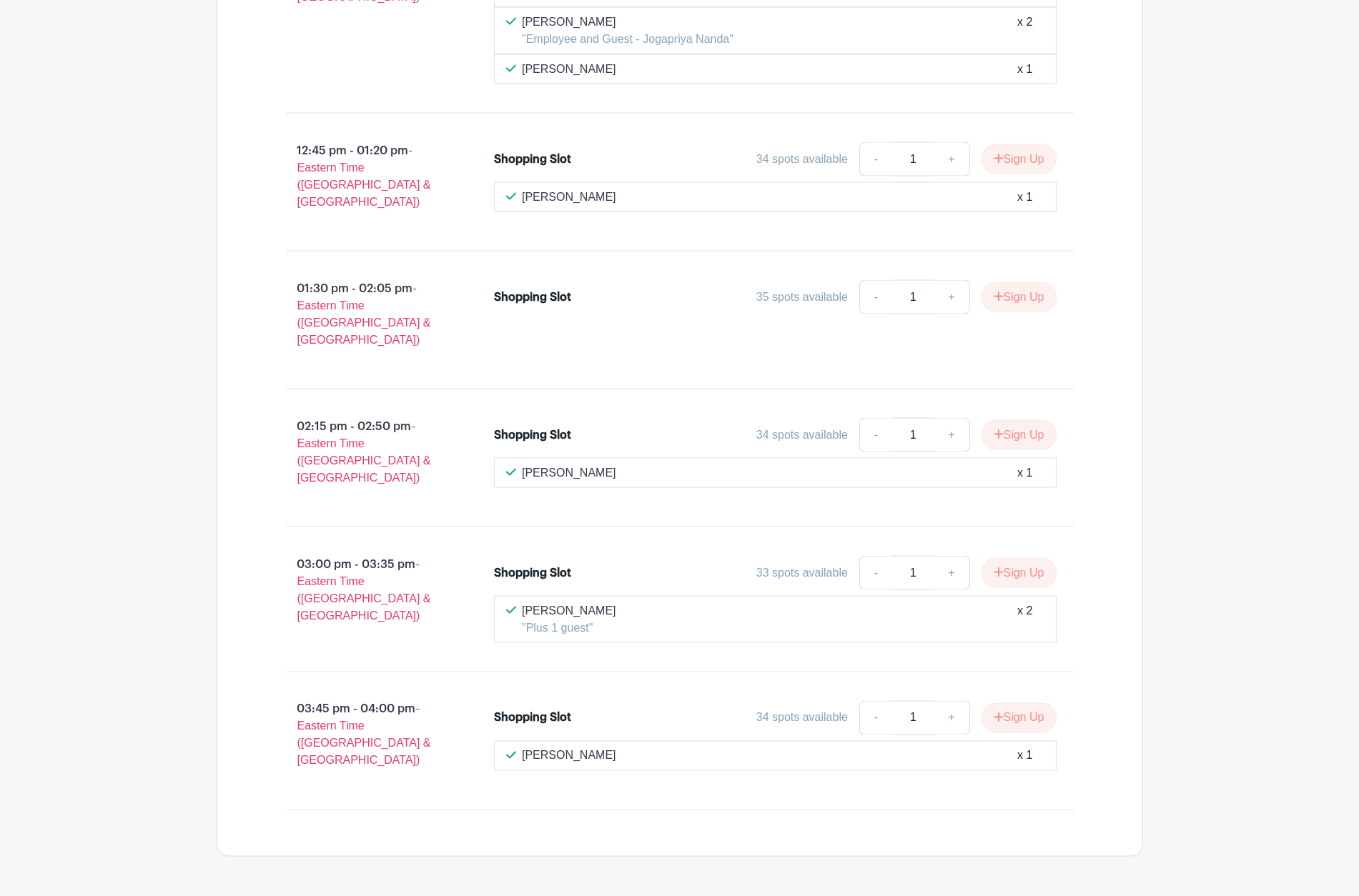
scroll to position [5563, 0]
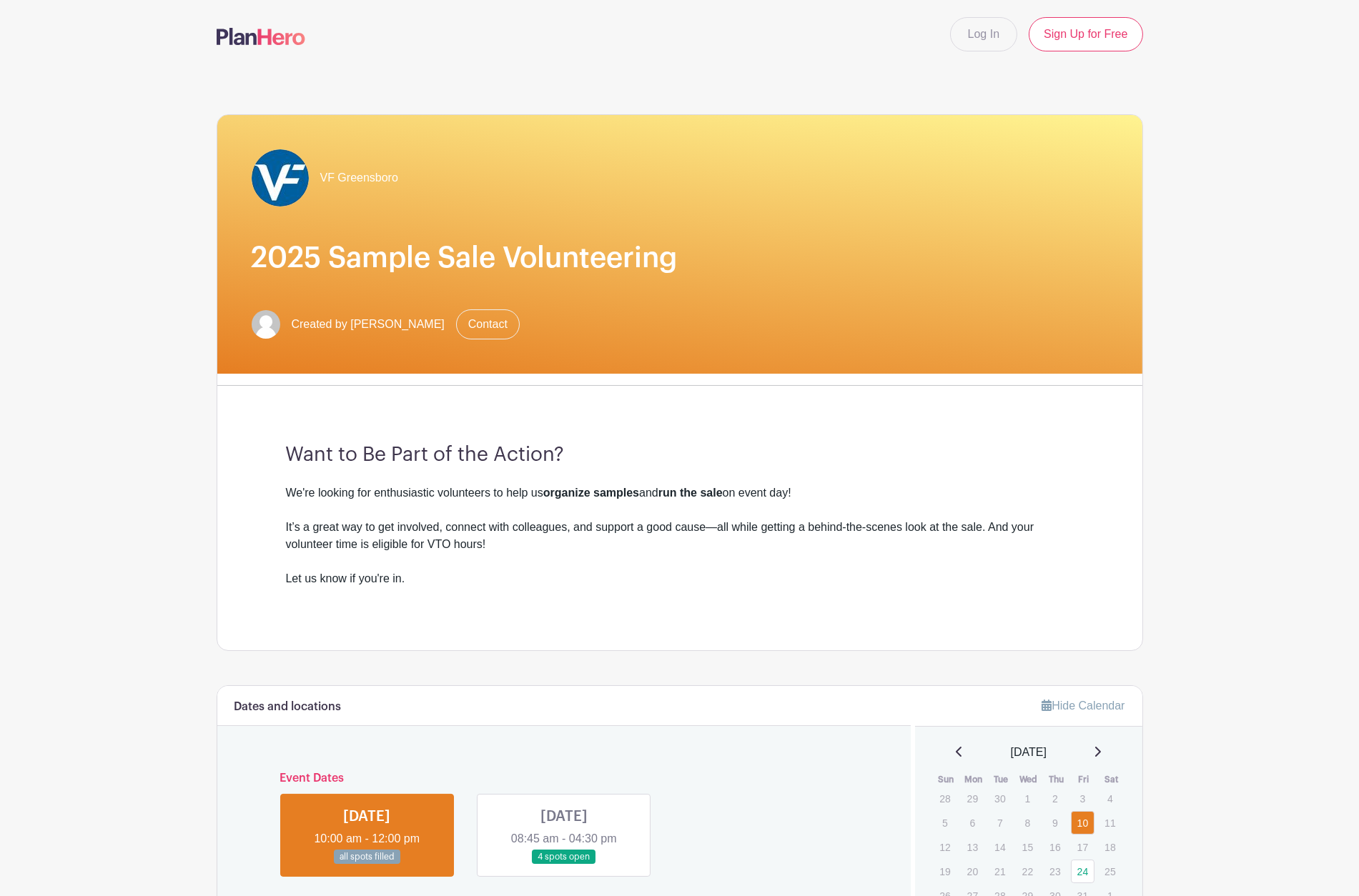
click at [119, 619] on main "Log In Sign Up for Free VF Greensboro 2025 Sample Sale Volunteering Created by …" at bounding box center [679, 821] width 1359 height 1643
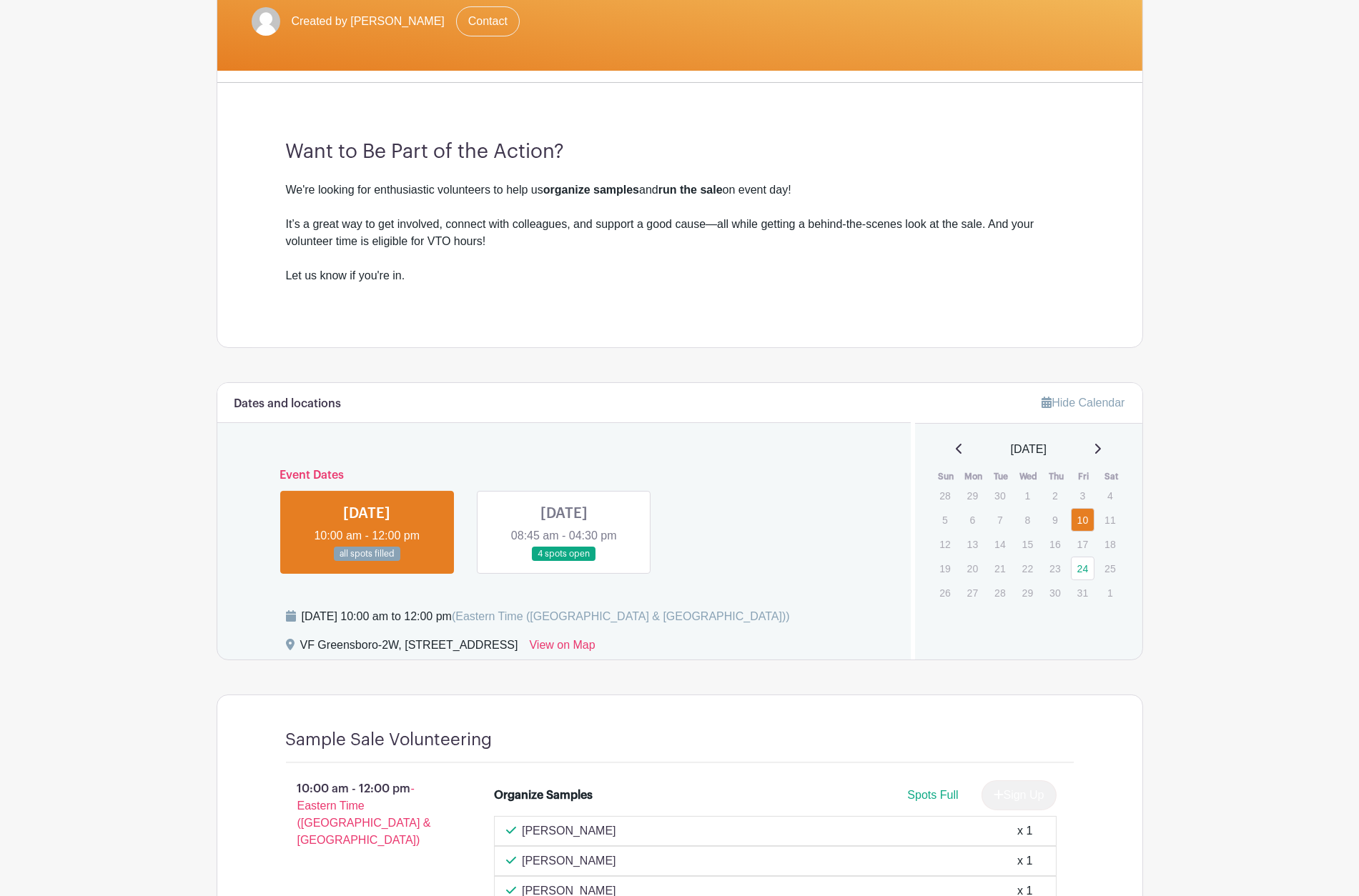
scroll to position [283, 0]
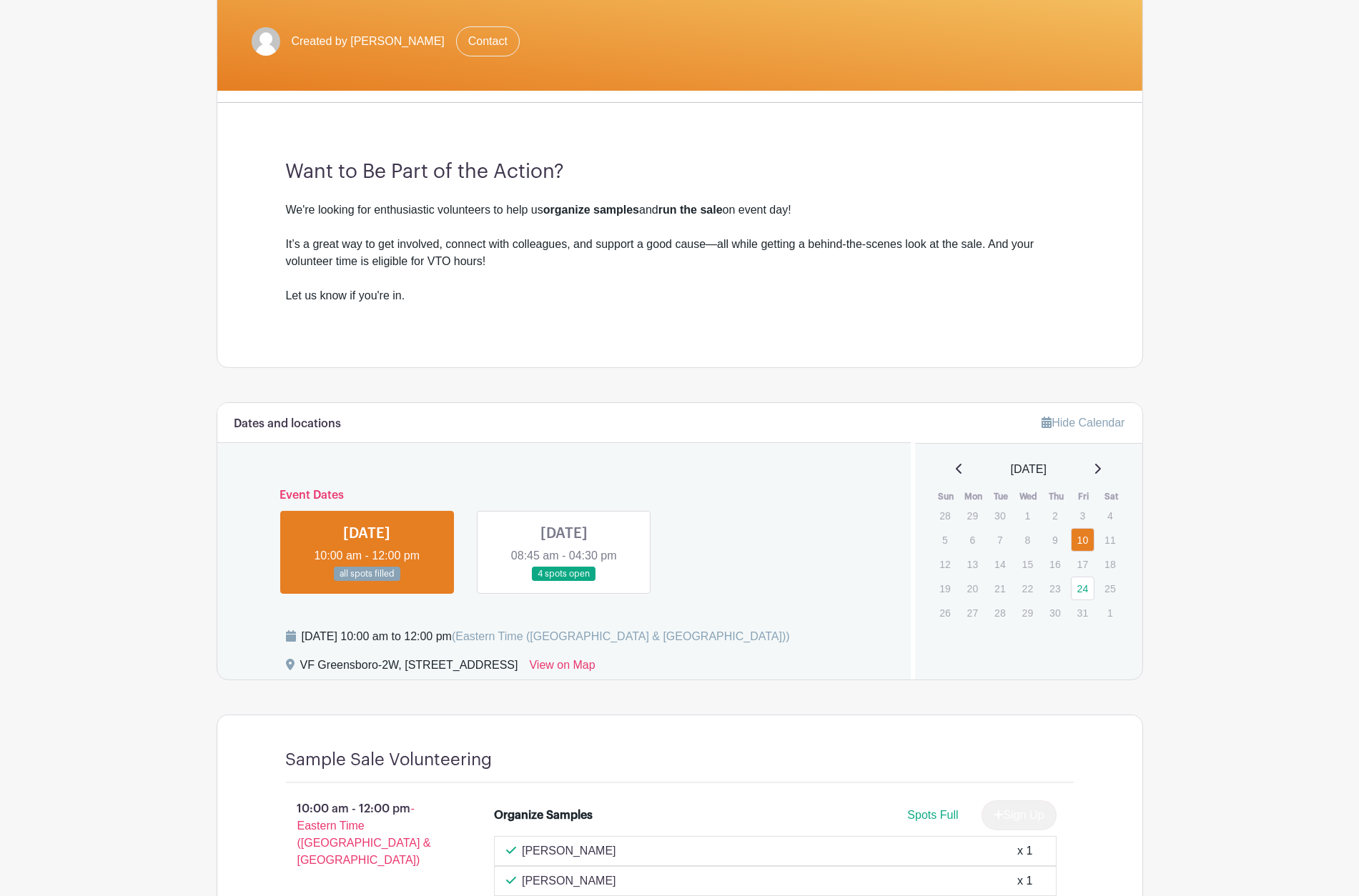
click at [564, 582] on link at bounding box center [564, 582] width 0 height 0
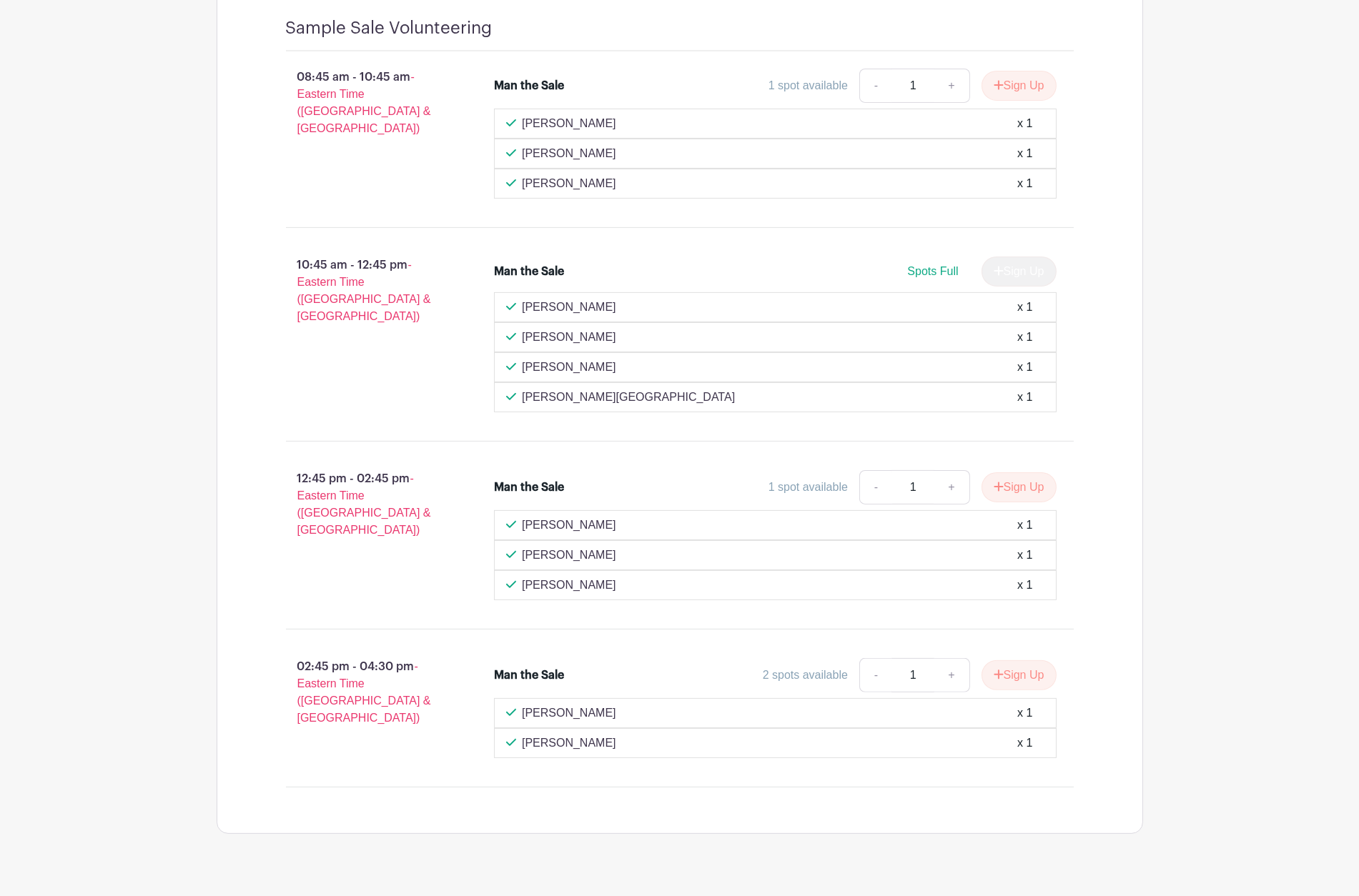
scroll to position [990, 0]
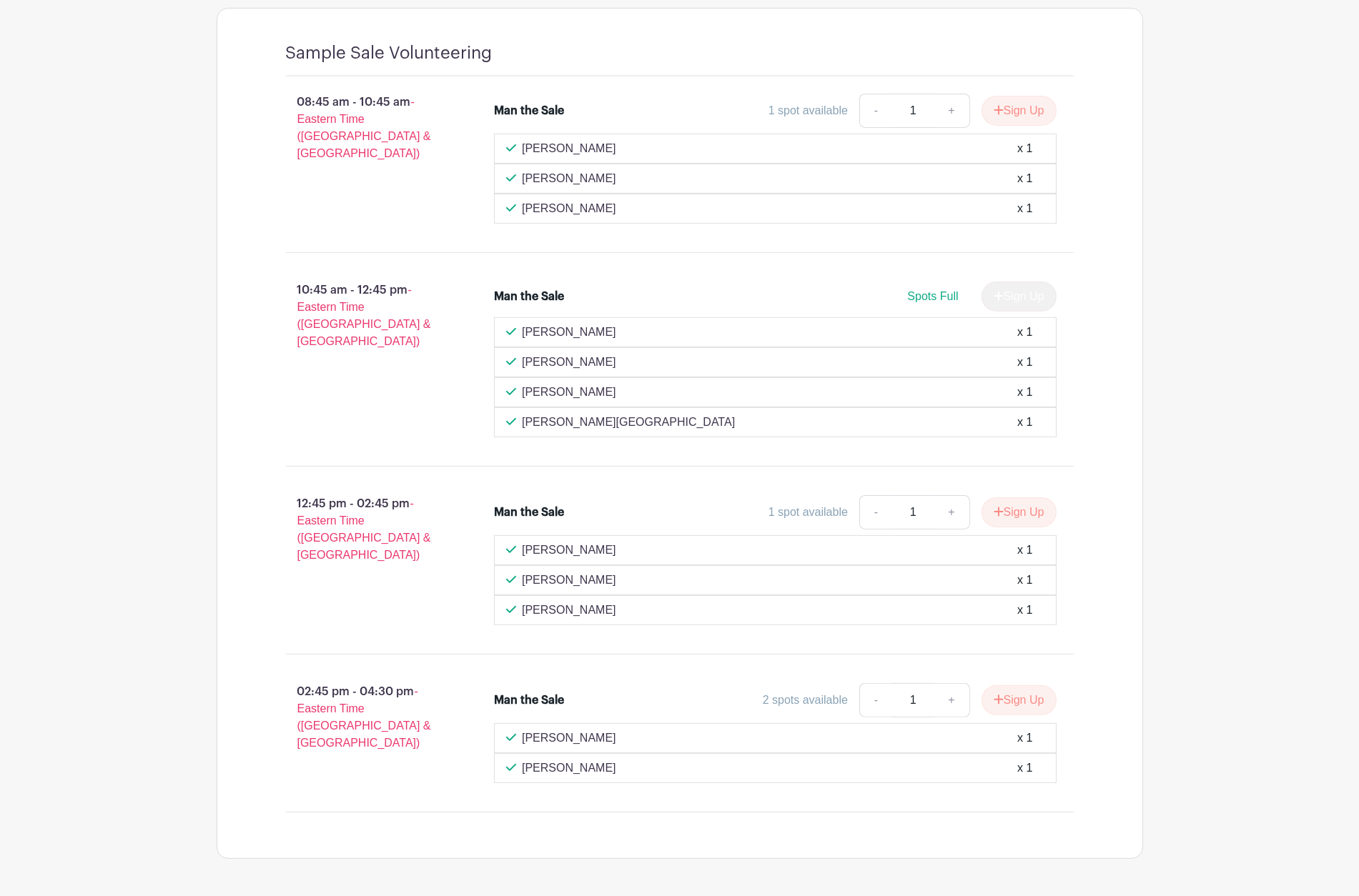
drag, startPoint x: 575, startPoint y: 747, endPoint x: 519, endPoint y: 751, distance: 56.1
click at [519, 751] on div "[PERSON_NAME] x 1" at bounding box center [776, 738] width 562 height 30
copy p "[PERSON_NAME]"
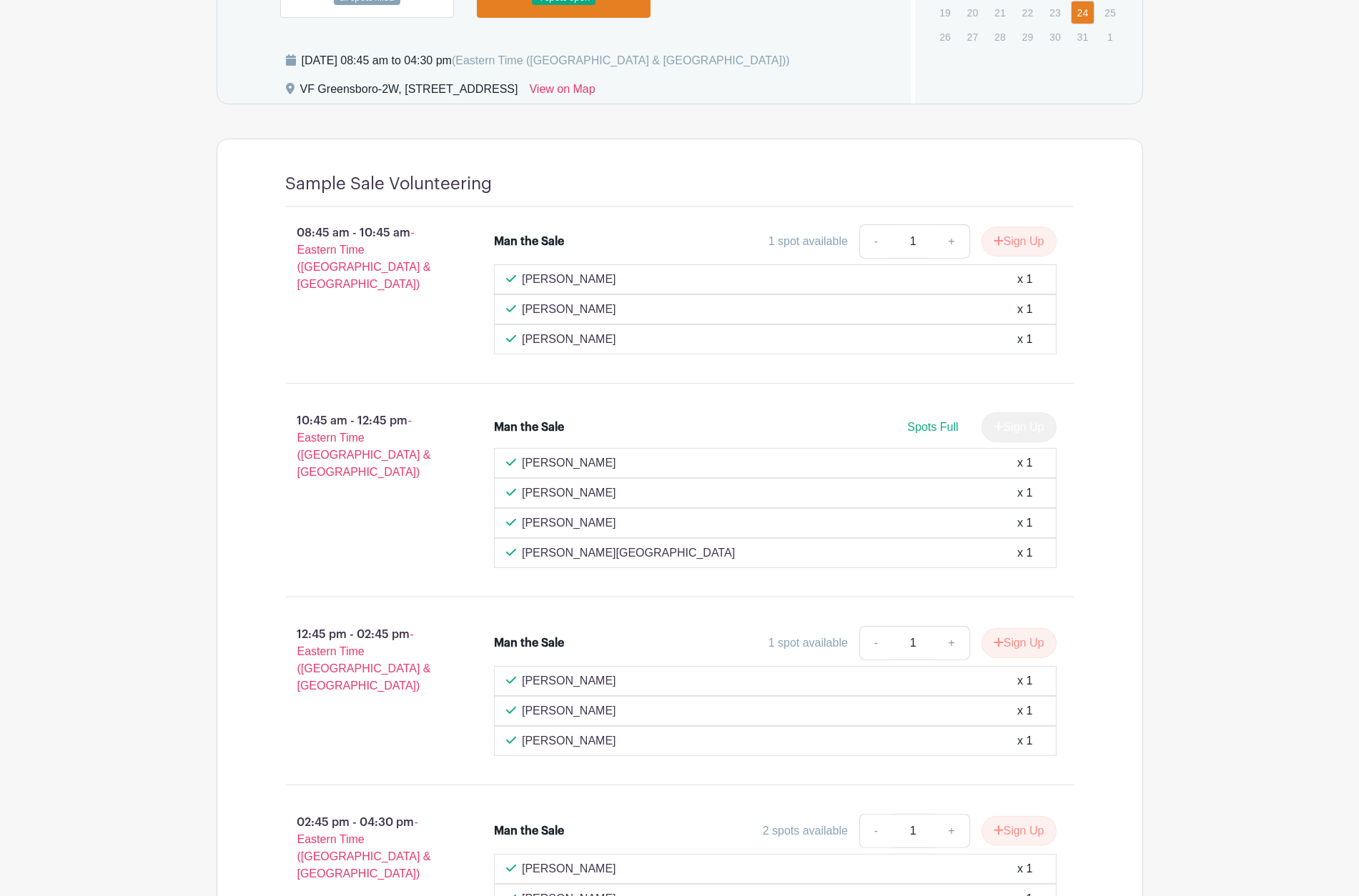
scroll to position [884, 0]
